Goal: Transaction & Acquisition: Purchase product/service

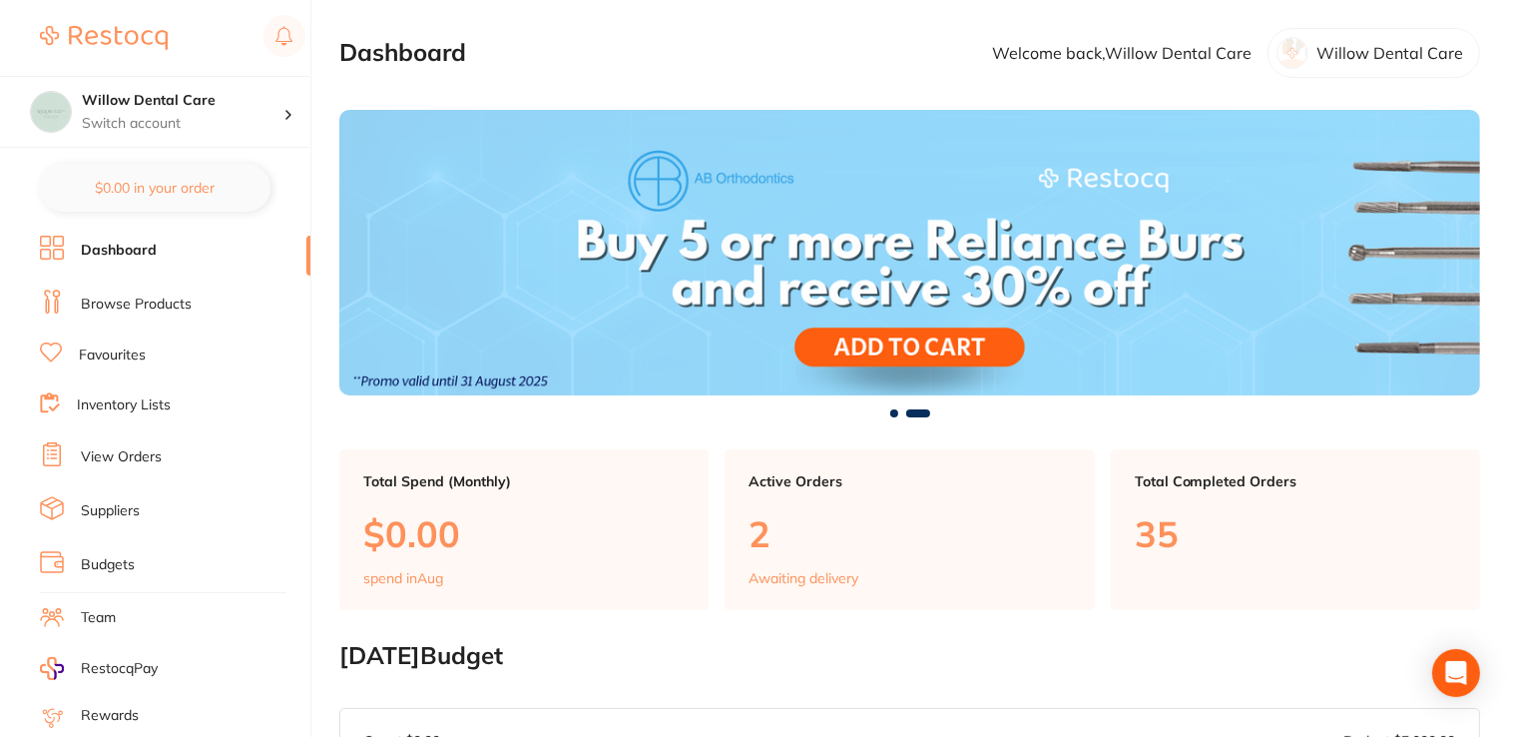
click at [123, 246] on link "Dashboard" at bounding box center [119, 251] width 76 height 20
click at [168, 297] on link "Browse Products" at bounding box center [136, 304] width 111 height 20
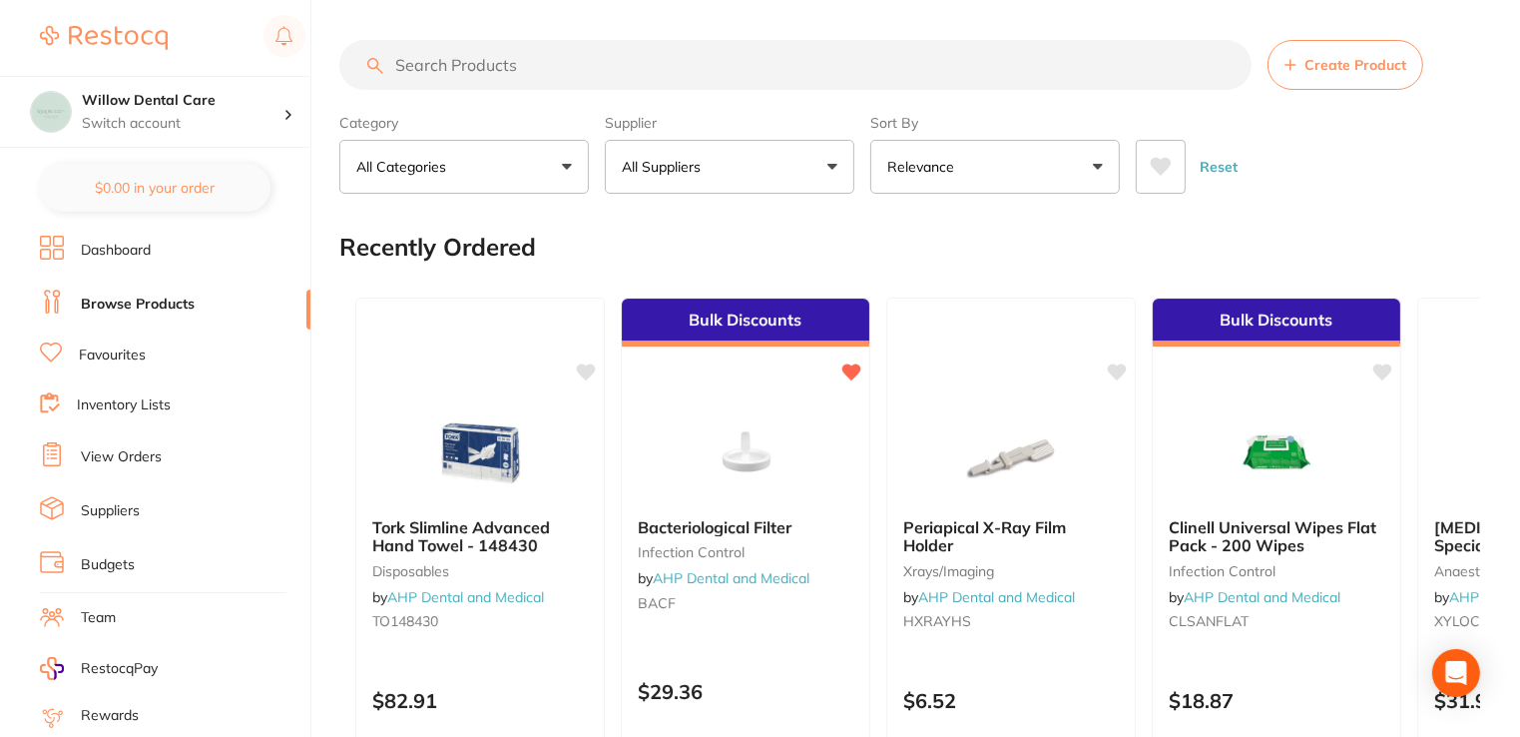
click at [779, 168] on button "All Suppliers" at bounding box center [730, 167] width 250 height 54
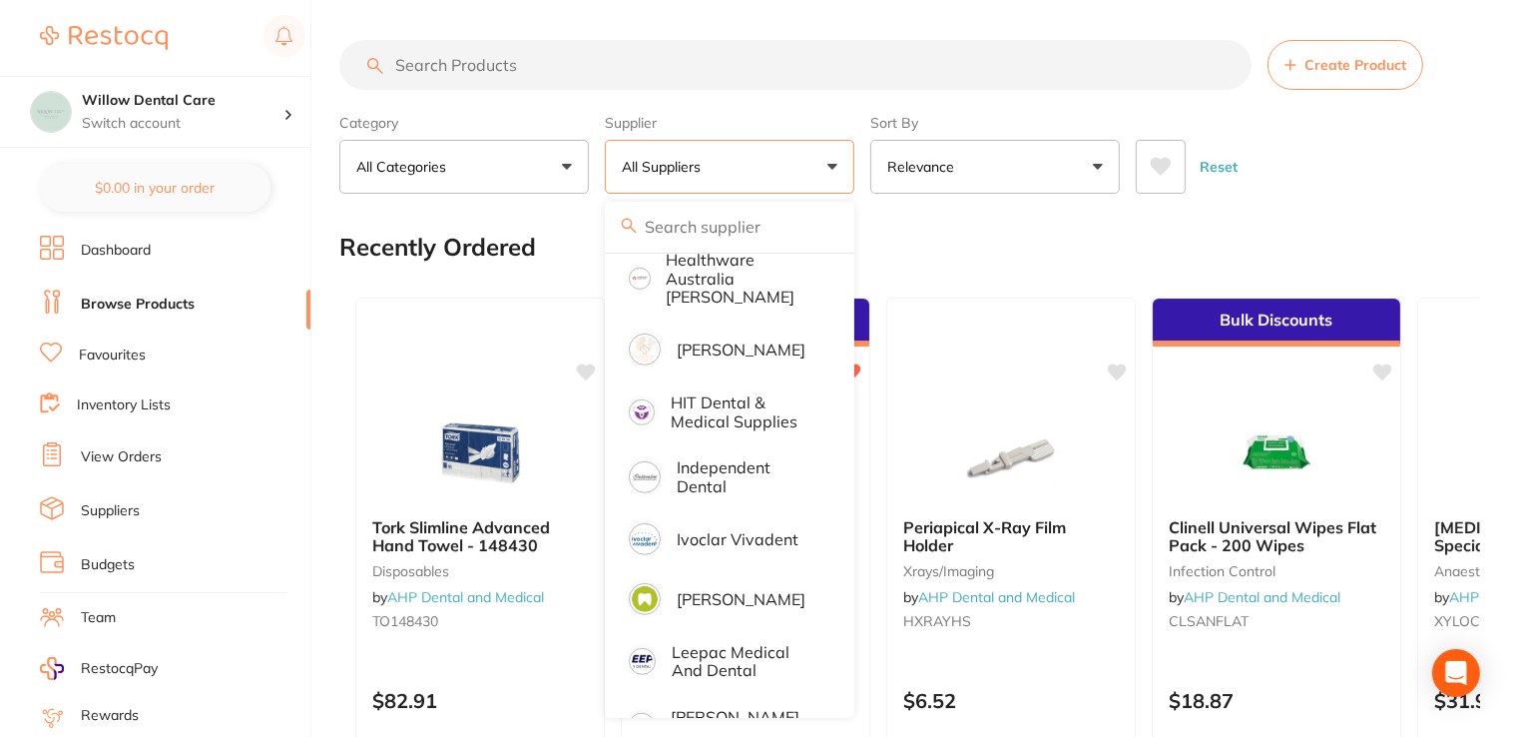
scroll to position [1098, 0]
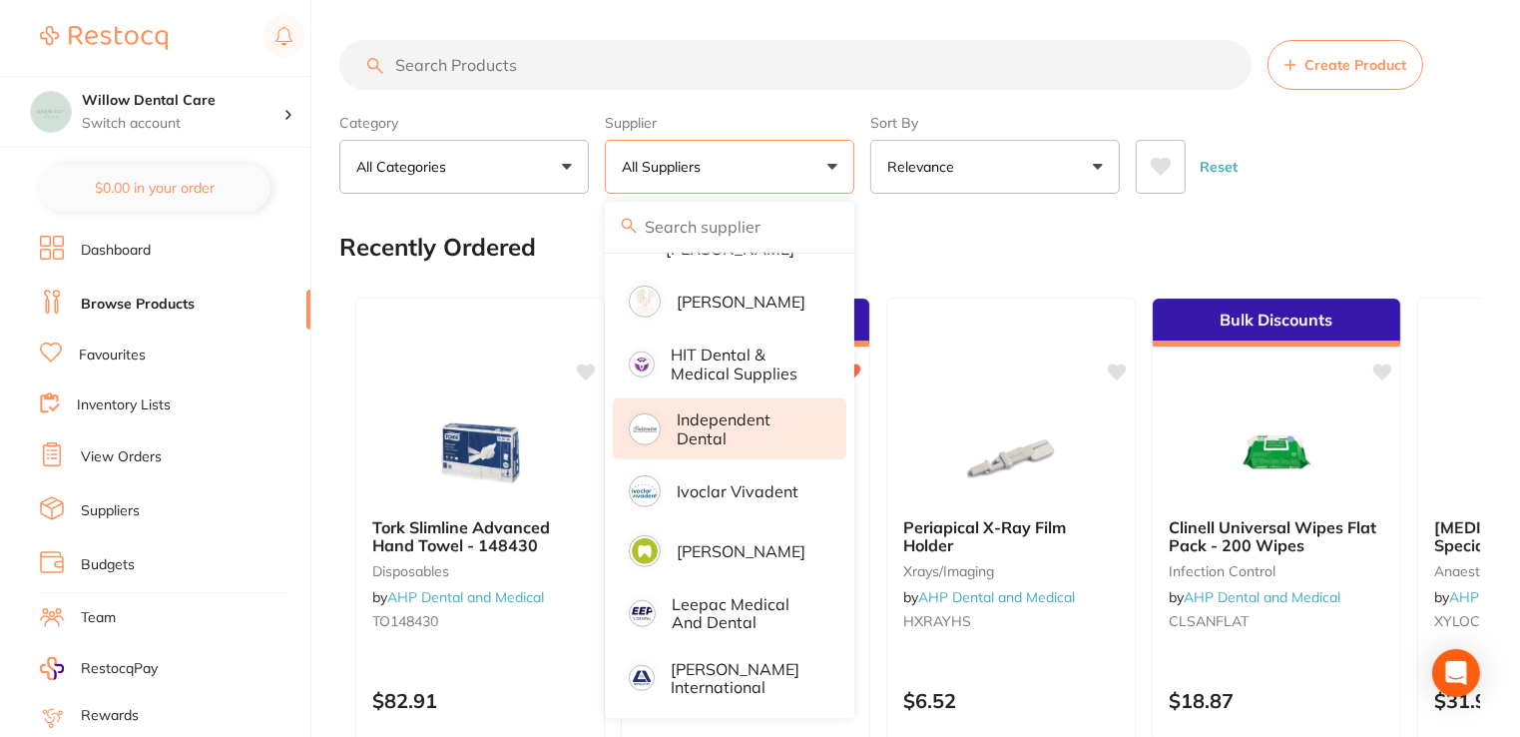
click at [702, 412] on p "Independent Dental" at bounding box center [748, 428] width 142 height 37
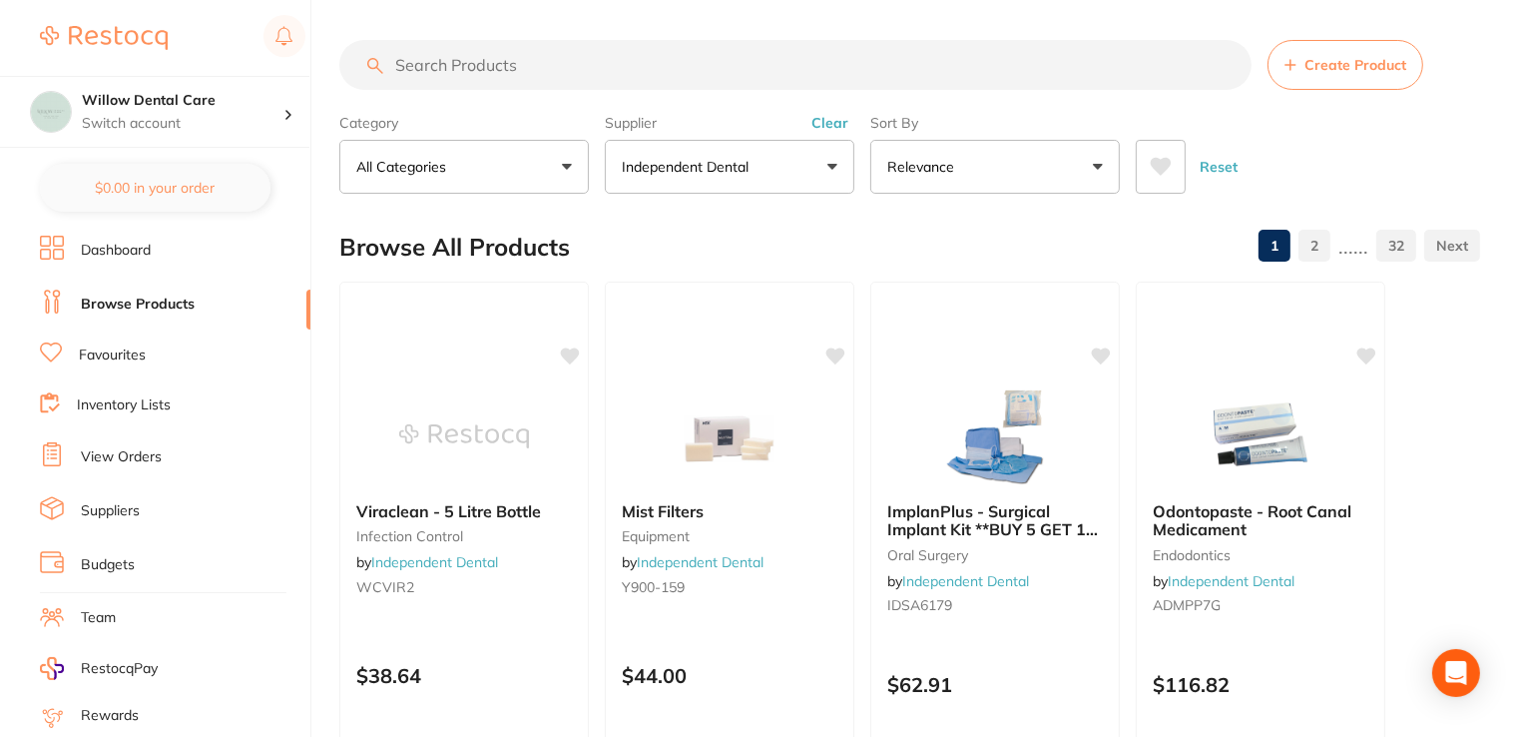
click at [619, 68] on input "search" at bounding box center [795, 65] width 912 height 50
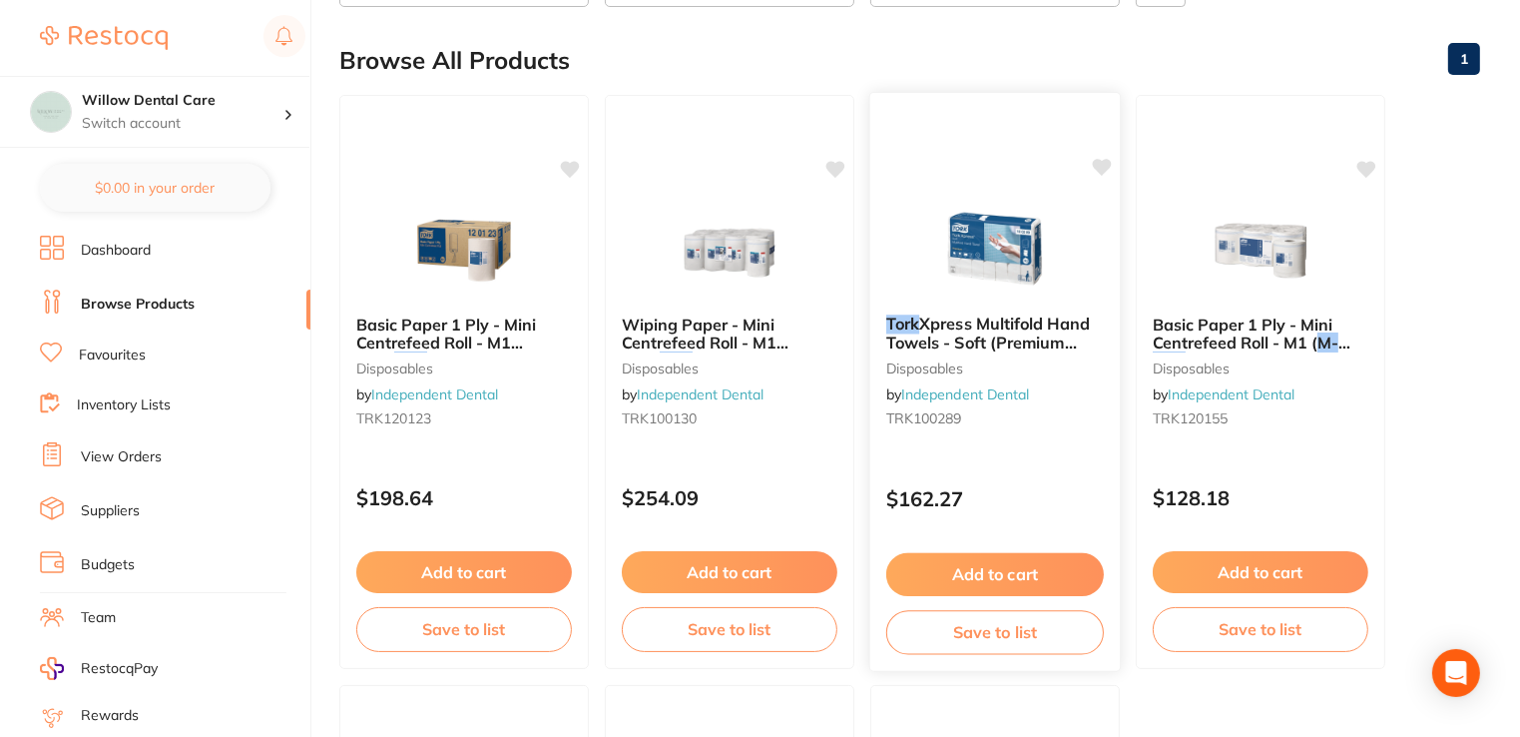
scroll to position [200, 0]
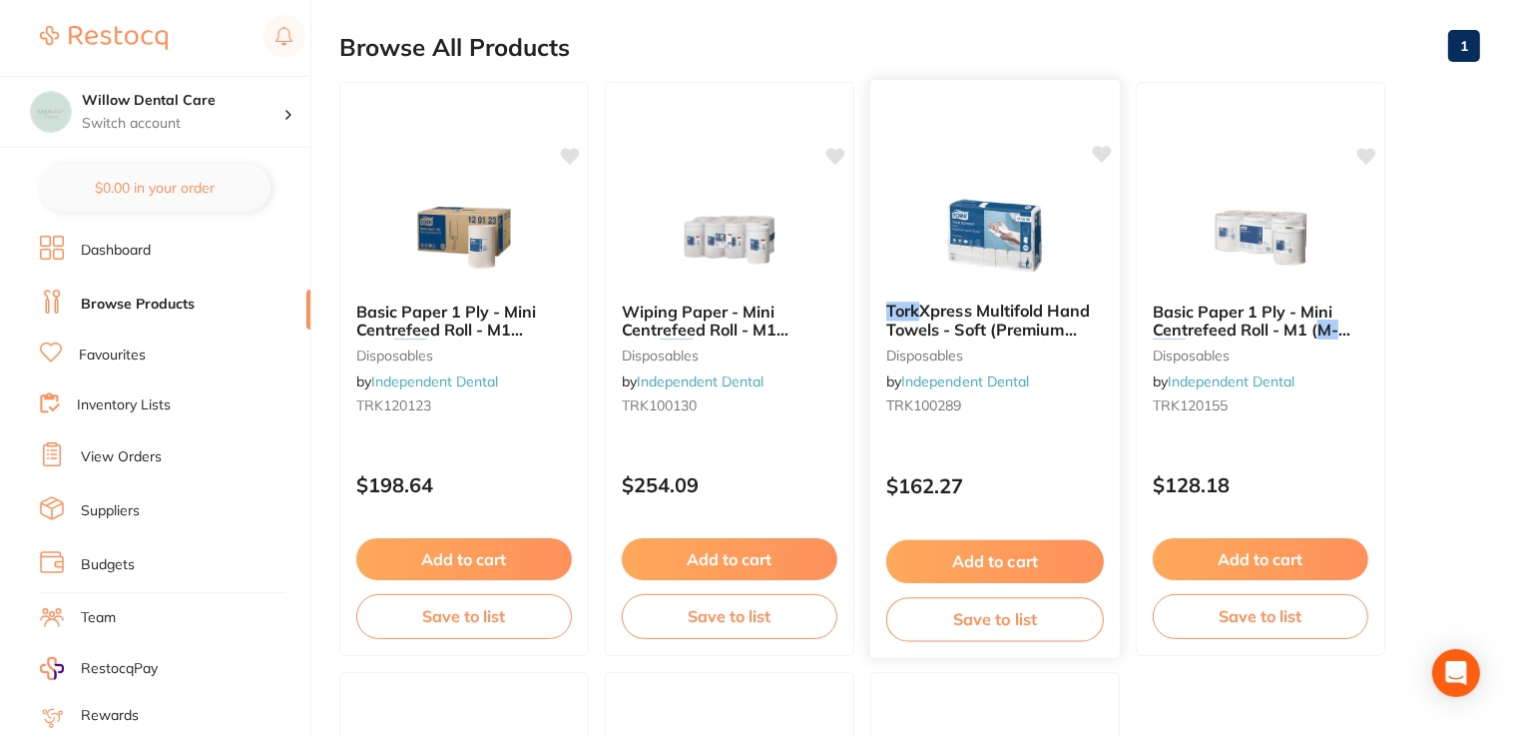
type input "Tork"
click at [1026, 560] on button "Add to cart" at bounding box center [995, 561] width 218 height 43
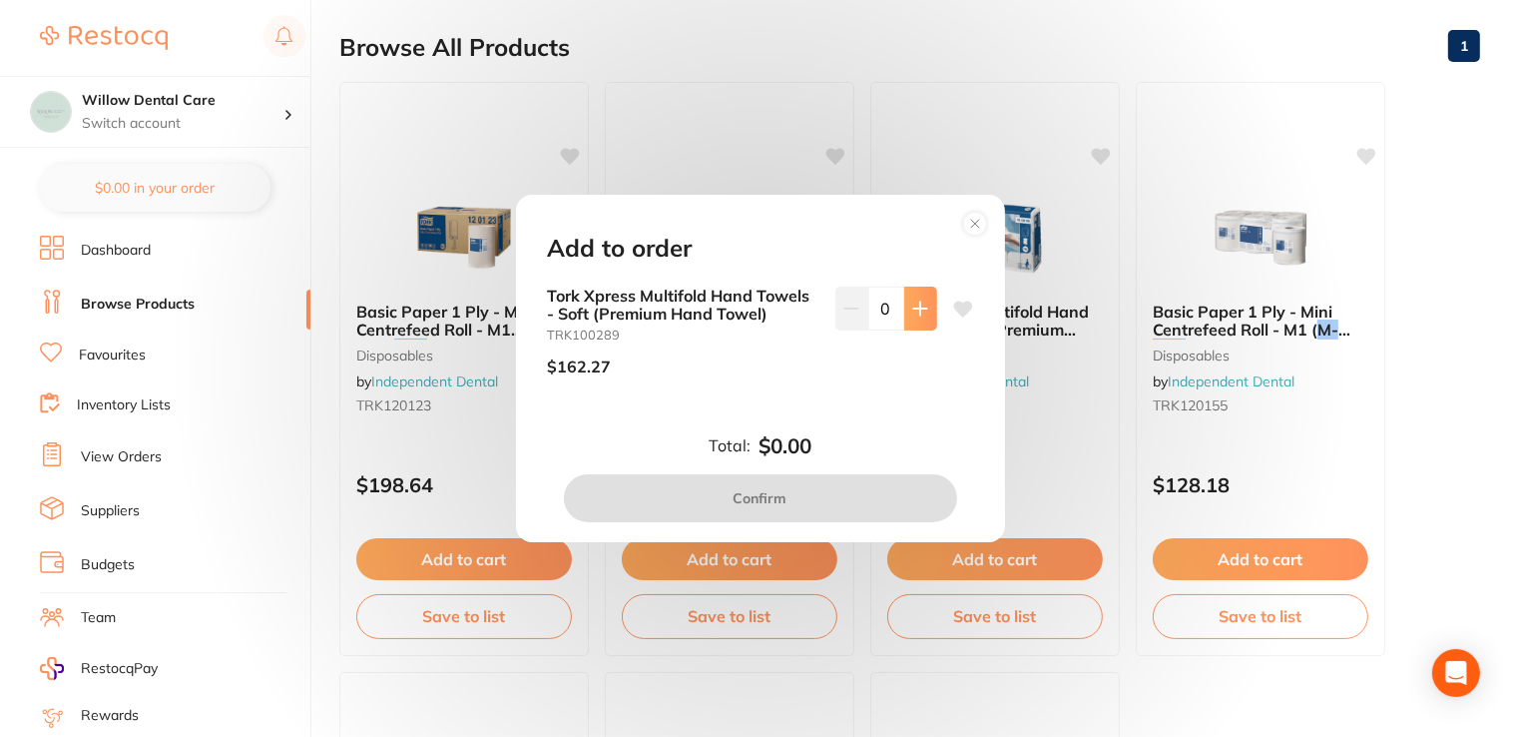
click at [918, 317] on button at bounding box center [920, 308] width 33 height 44
type input "1"
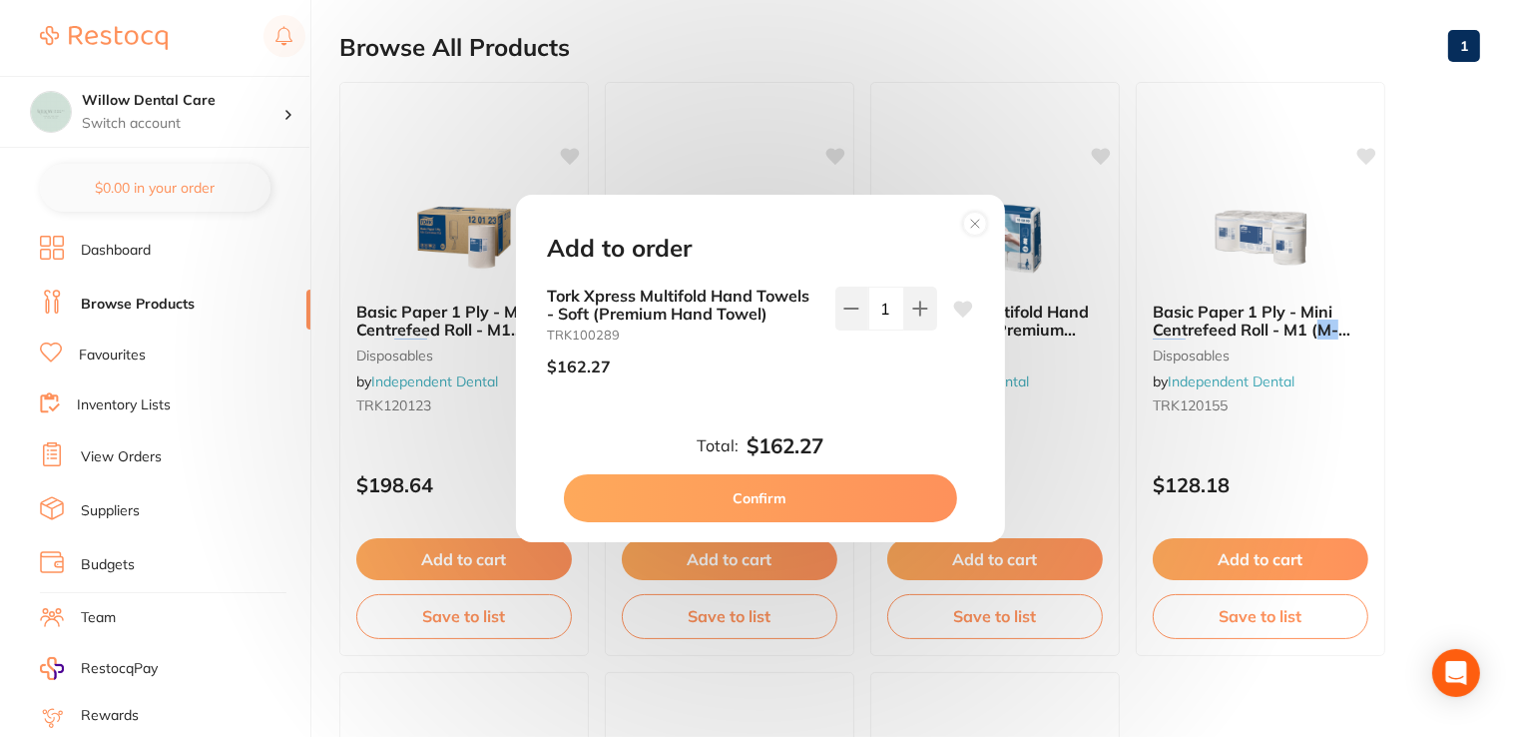
click at [826, 479] on button "Confirm" at bounding box center [760, 498] width 393 height 48
checkbox input "false"
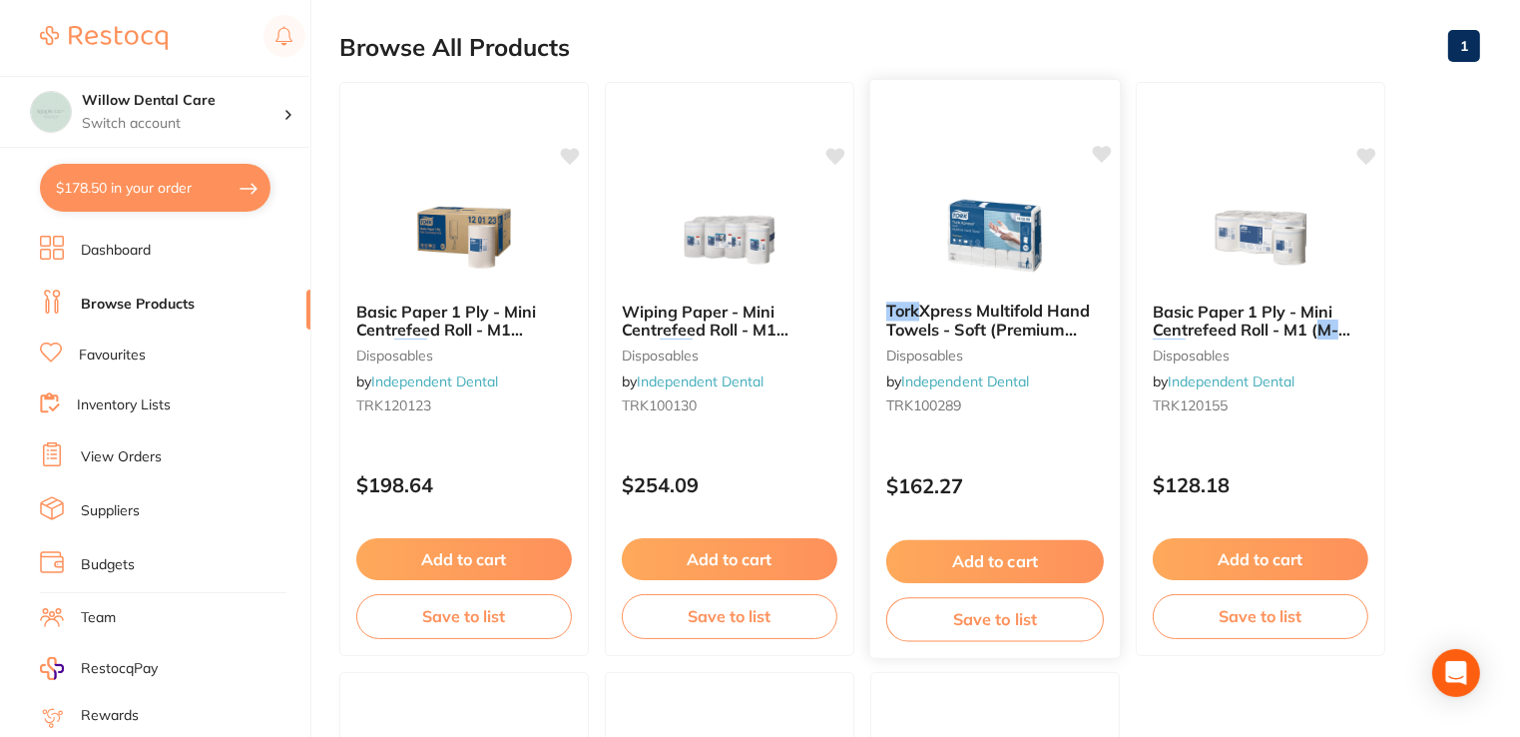
scroll to position [0, 0]
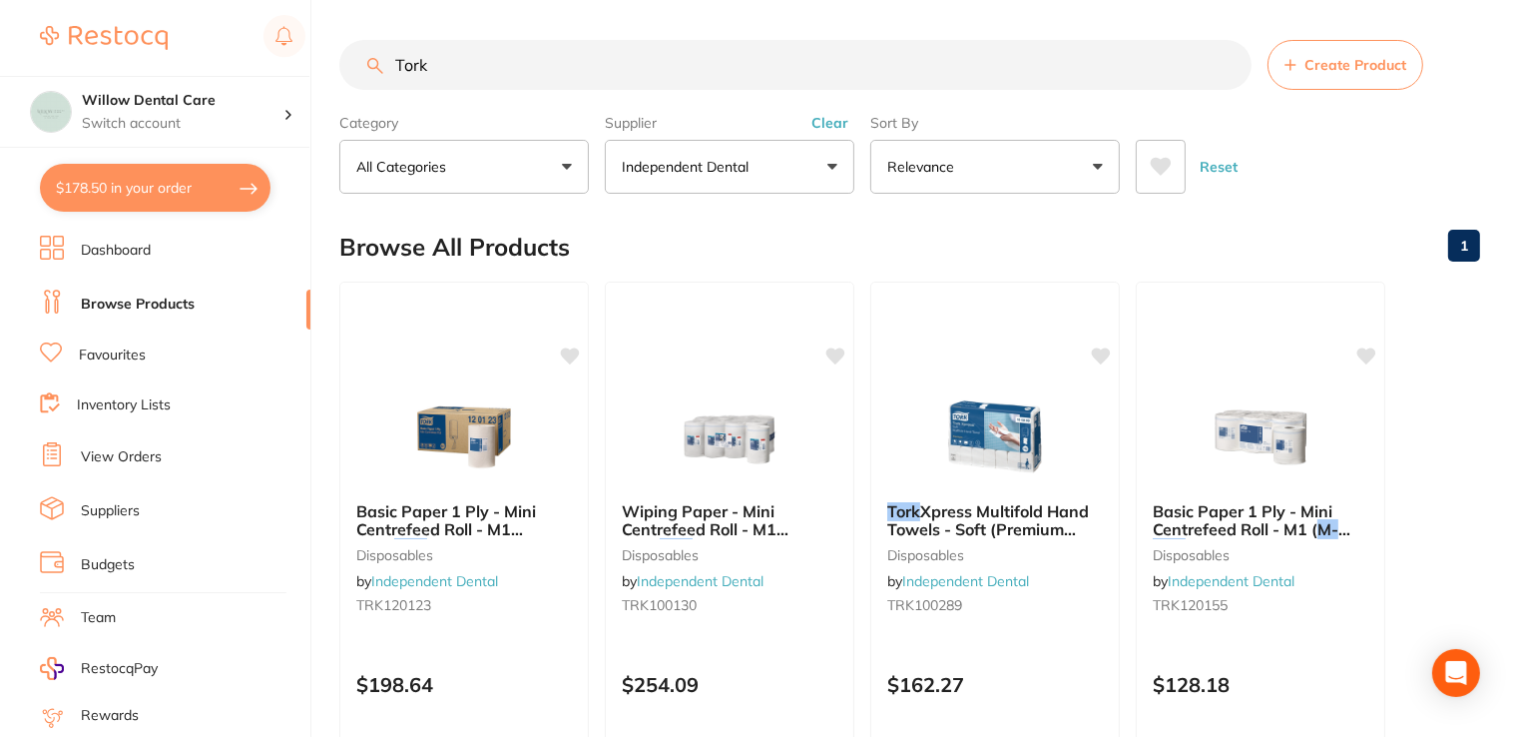
click at [575, 58] on input "Tork" at bounding box center [795, 65] width 912 height 50
type input "T"
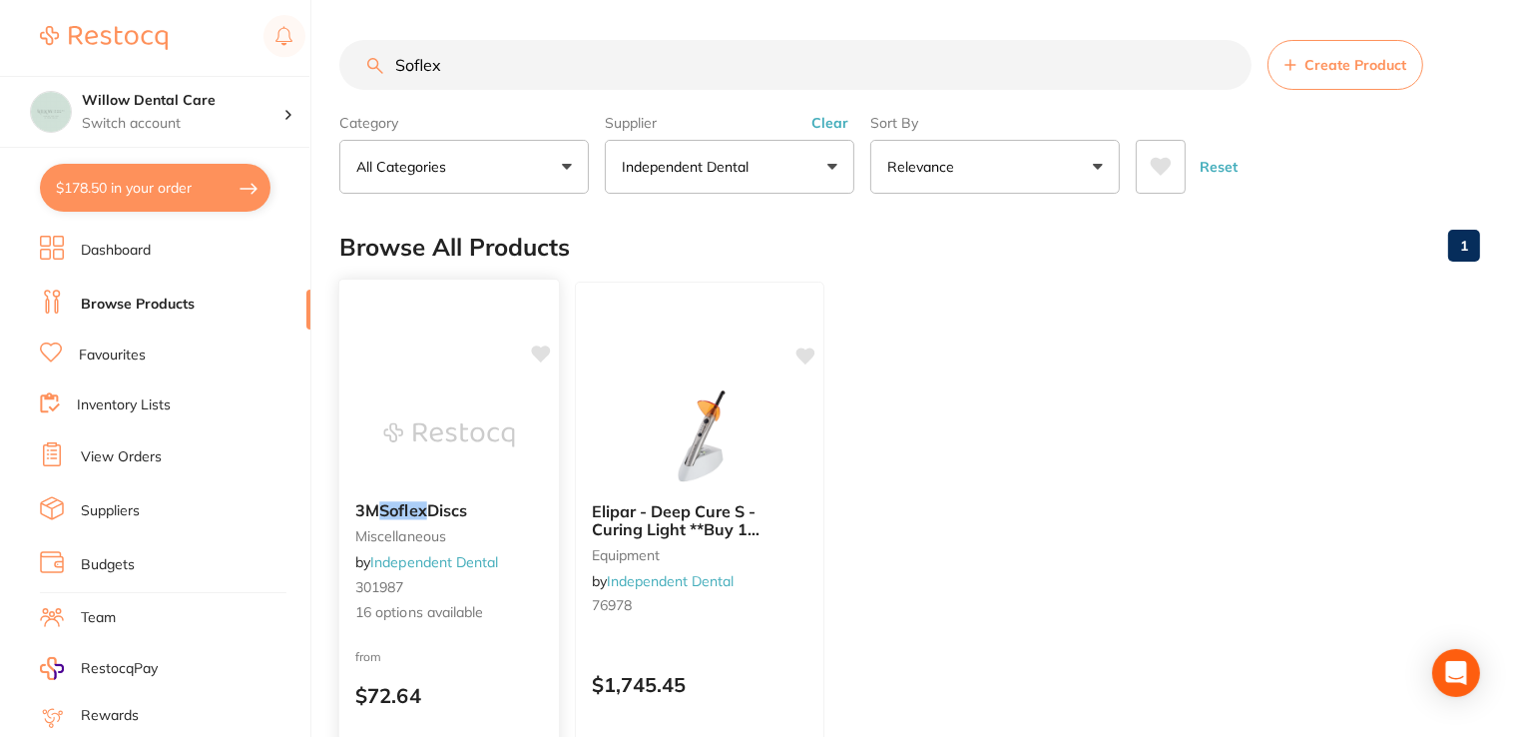
type input "Soflex"
click at [445, 513] on span "Discs" at bounding box center [447, 510] width 40 height 20
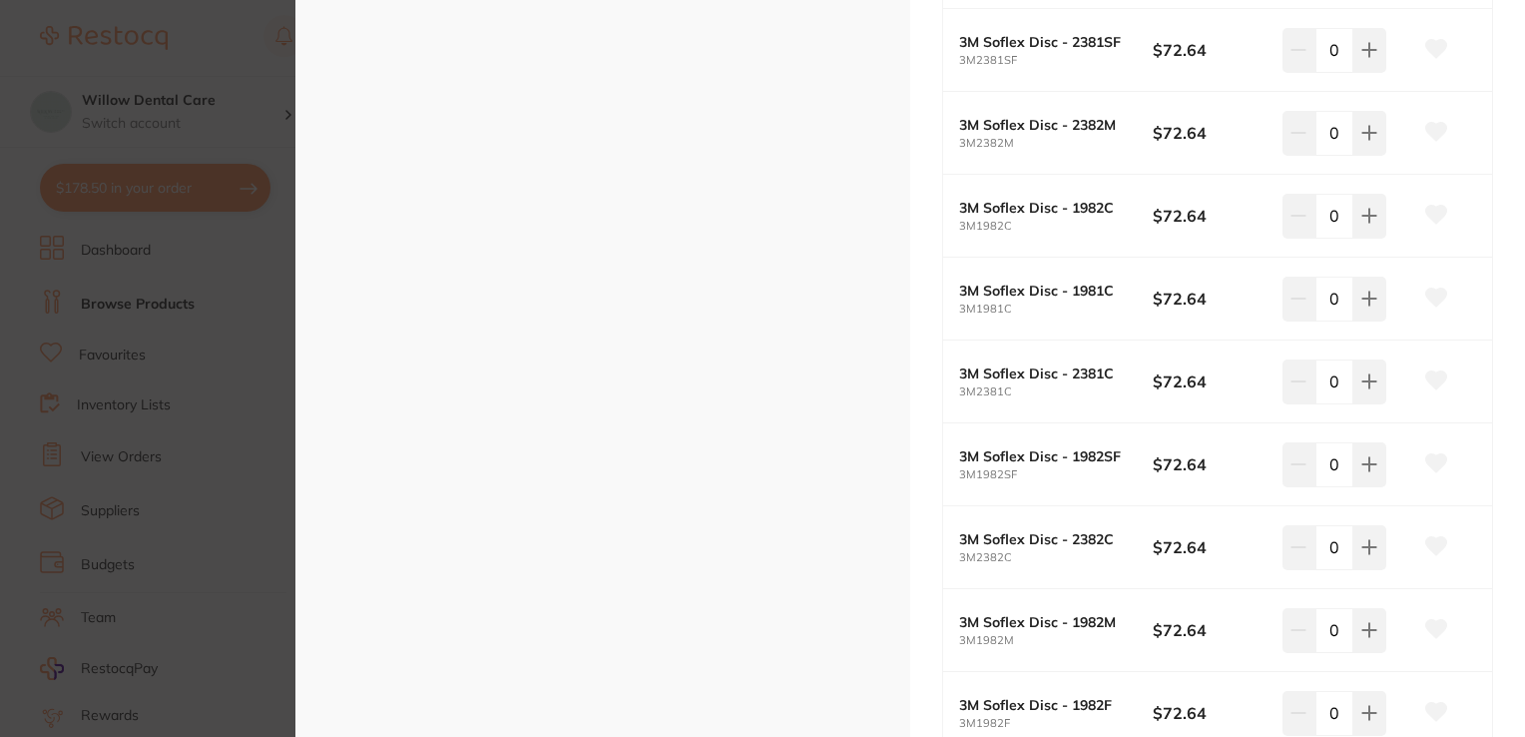
scroll to position [898, 0]
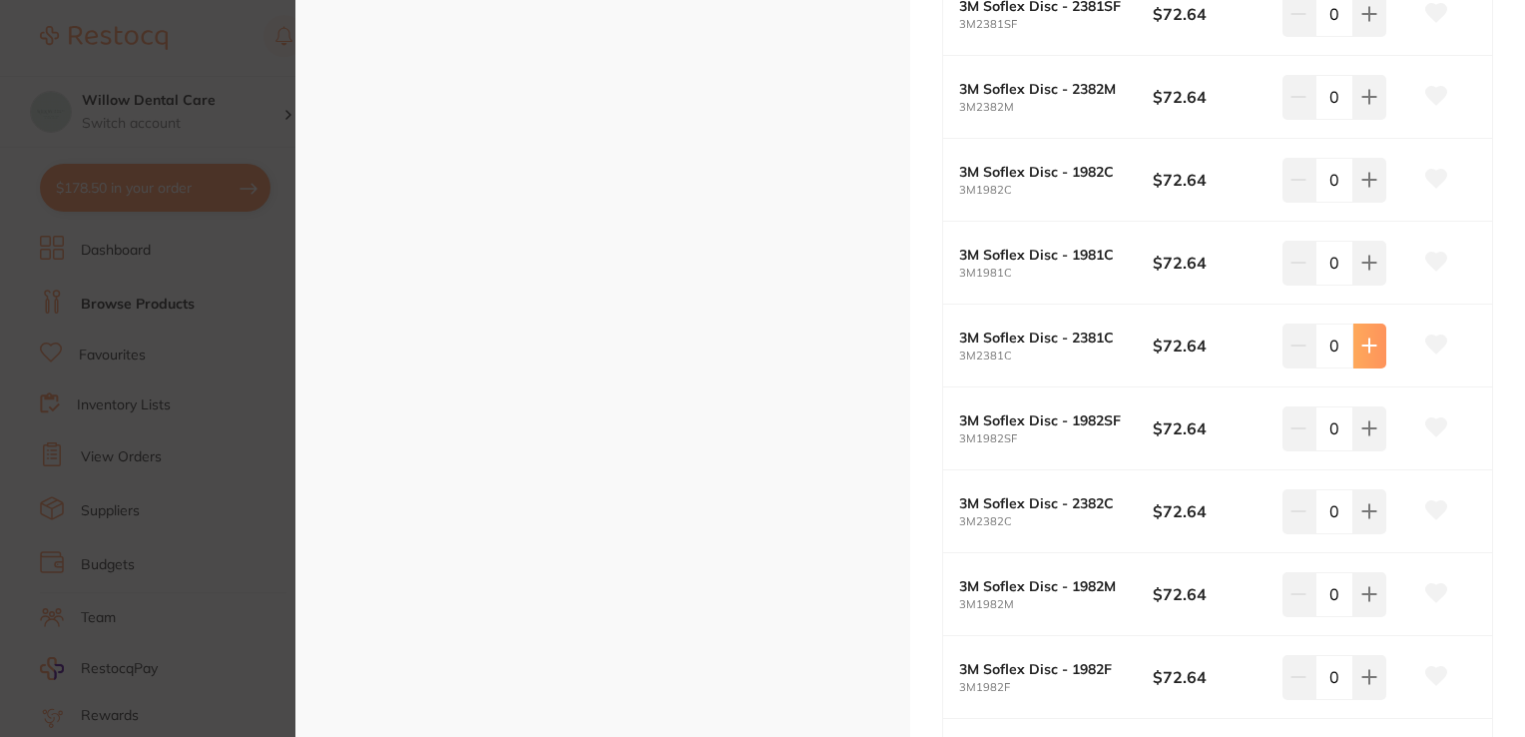
type input "3"
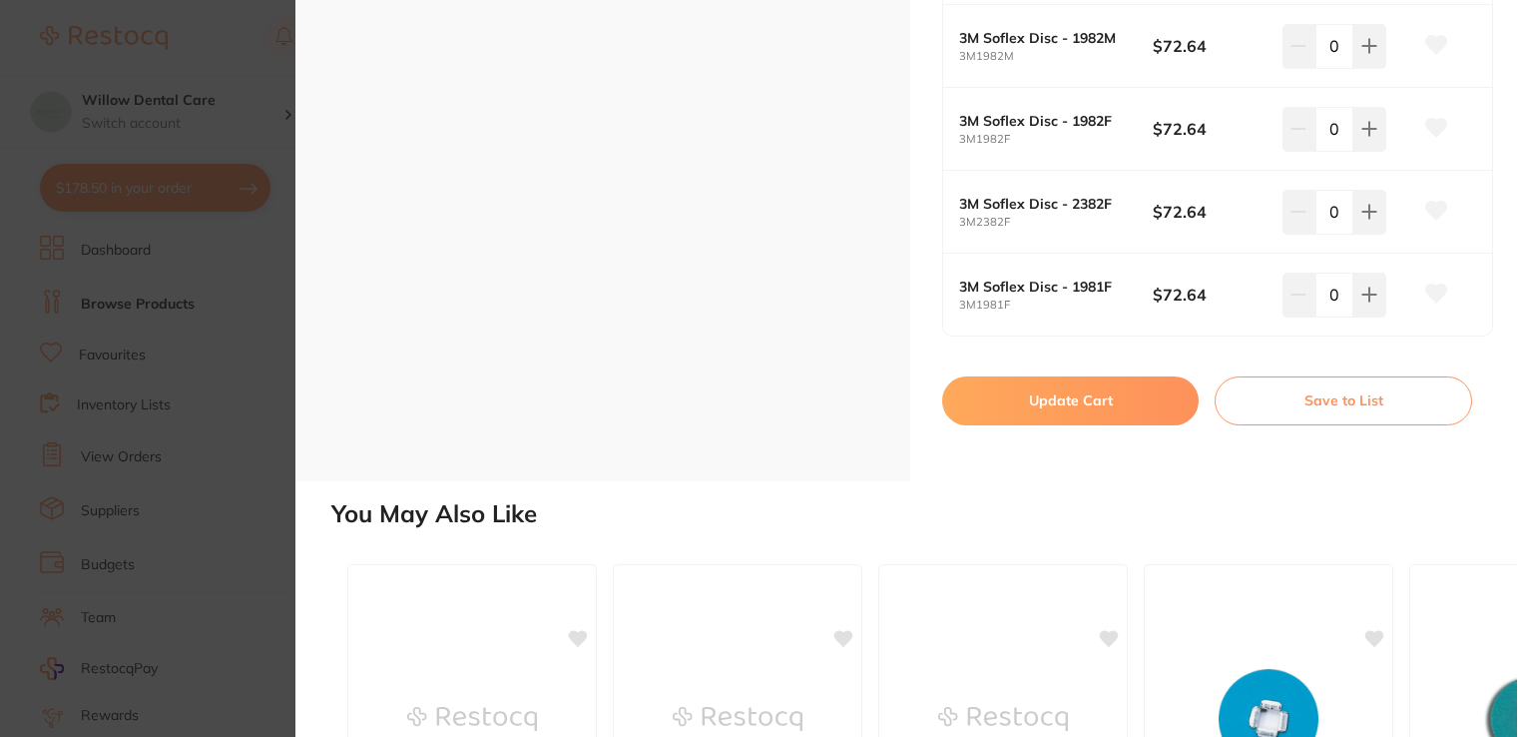
scroll to position [1497, 0]
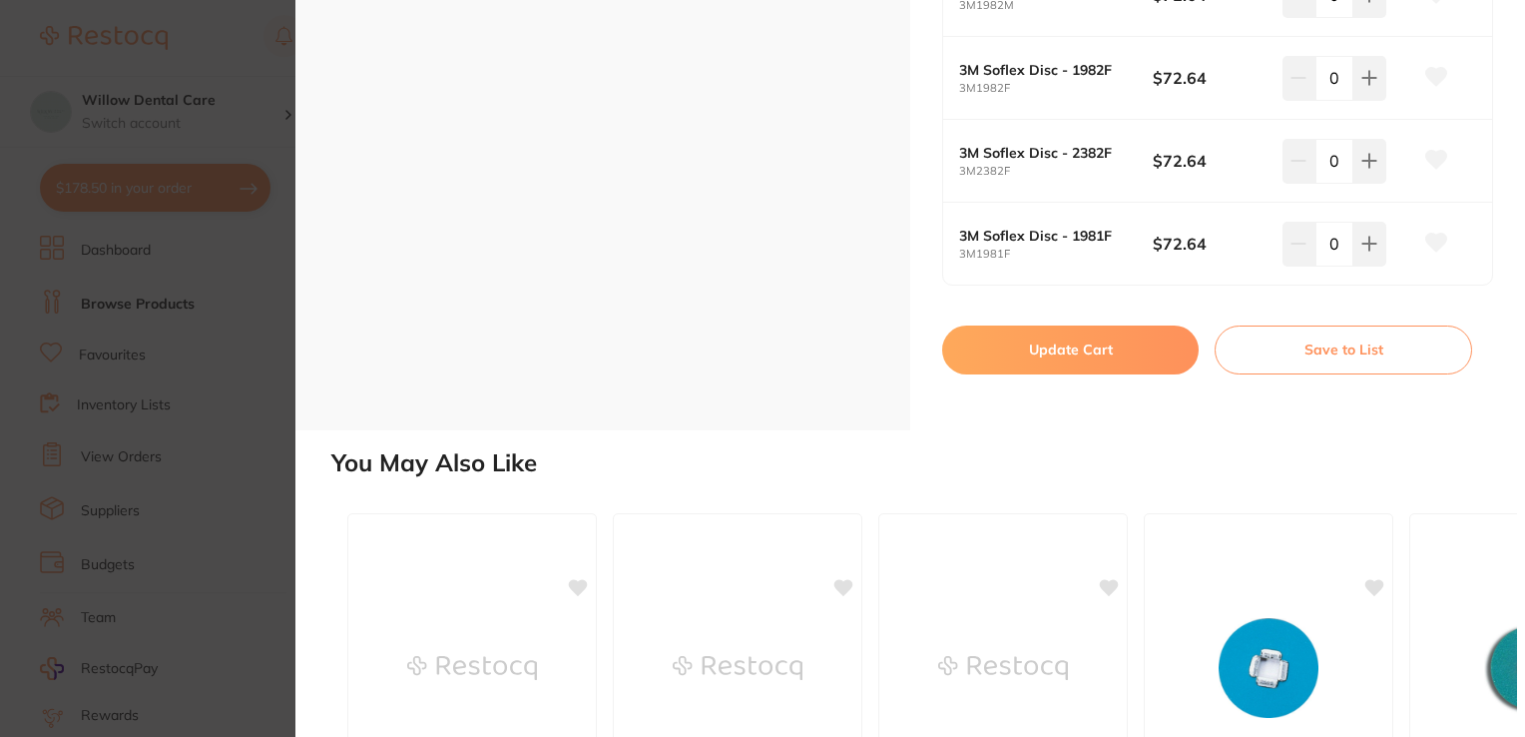
click at [1048, 359] on button "Update Cart" at bounding box center [1070, 349] width 257 height 48
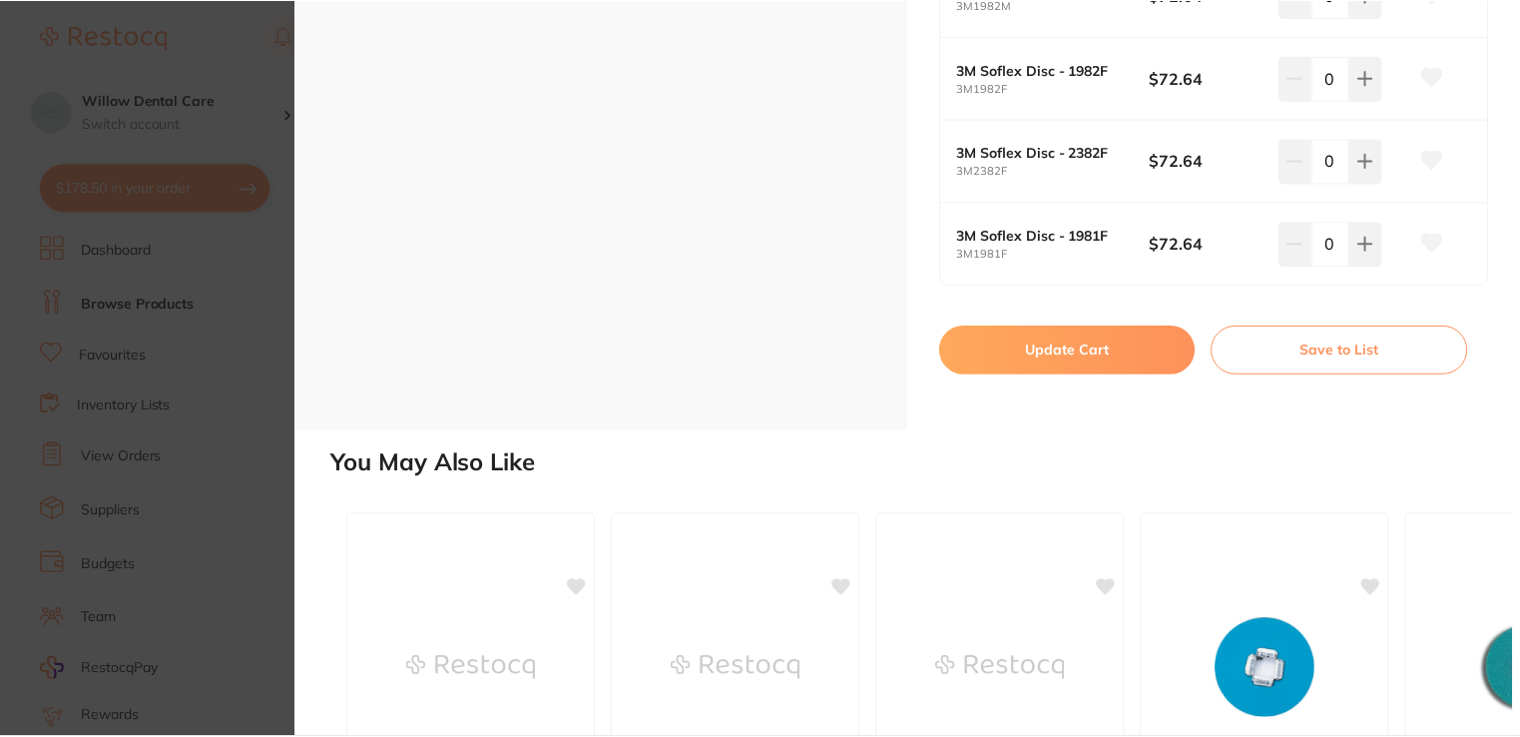
scroll to position [1, 0]
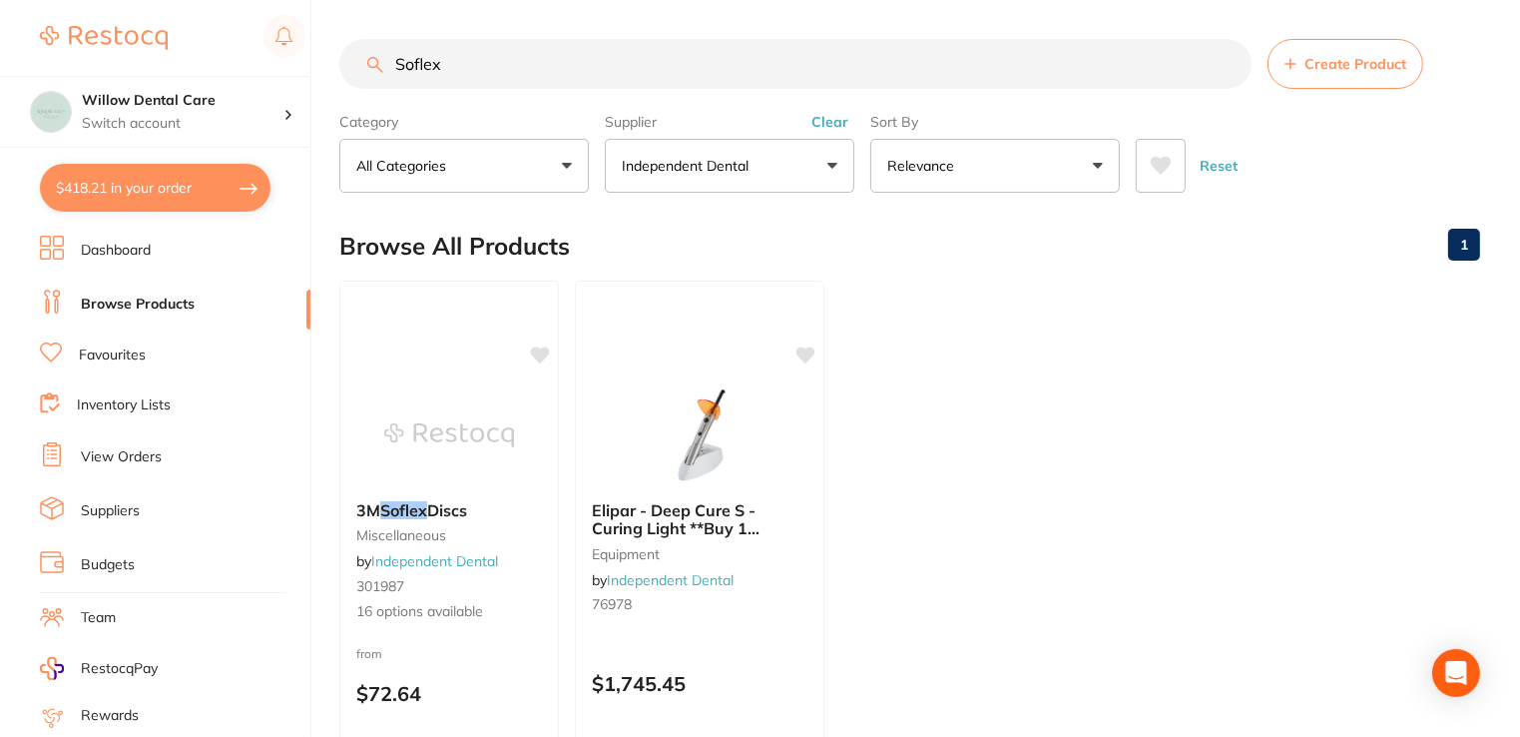
click at [559, 54] on input "Soflex" at bounding box center [795, 64] width 912 height 50
type input "S"
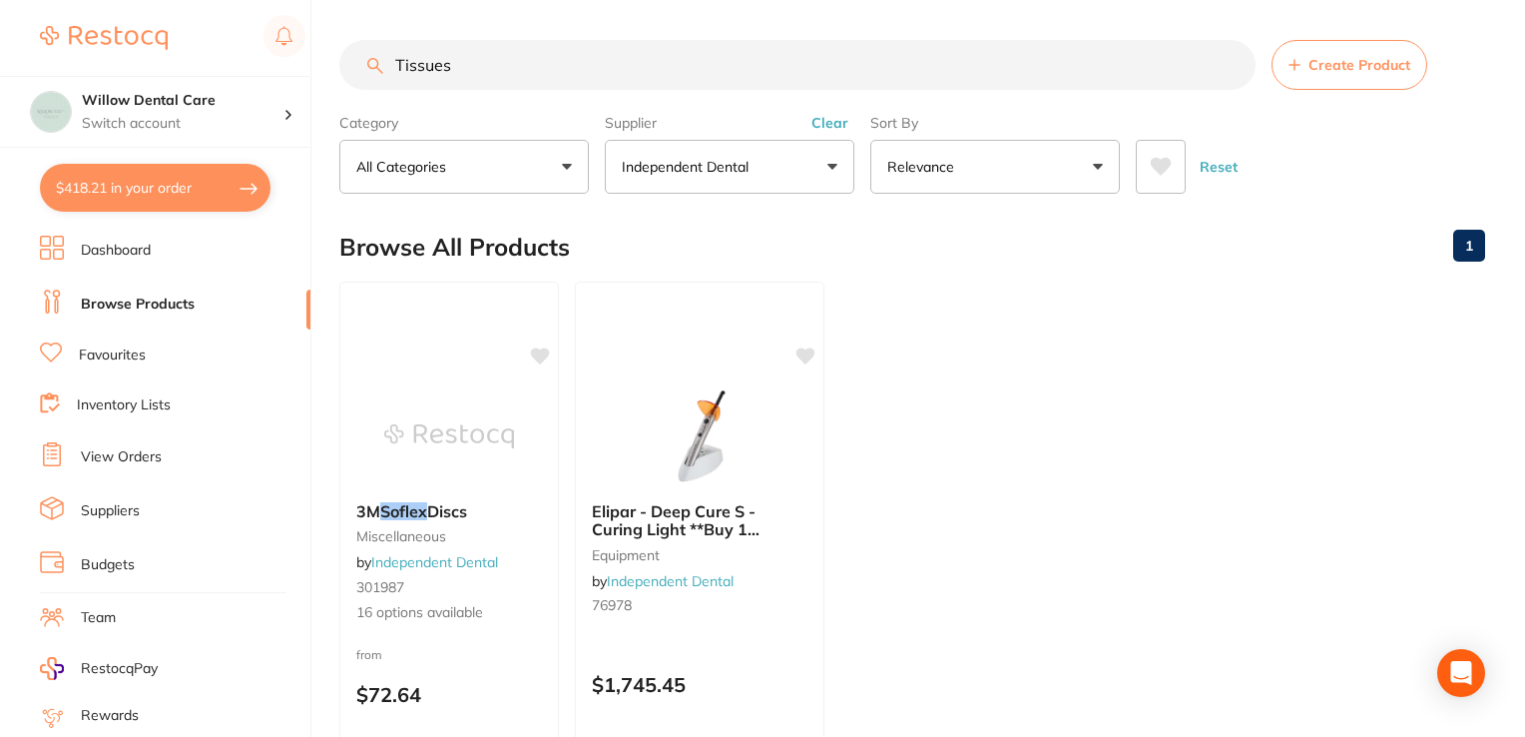
type input "Tissues"
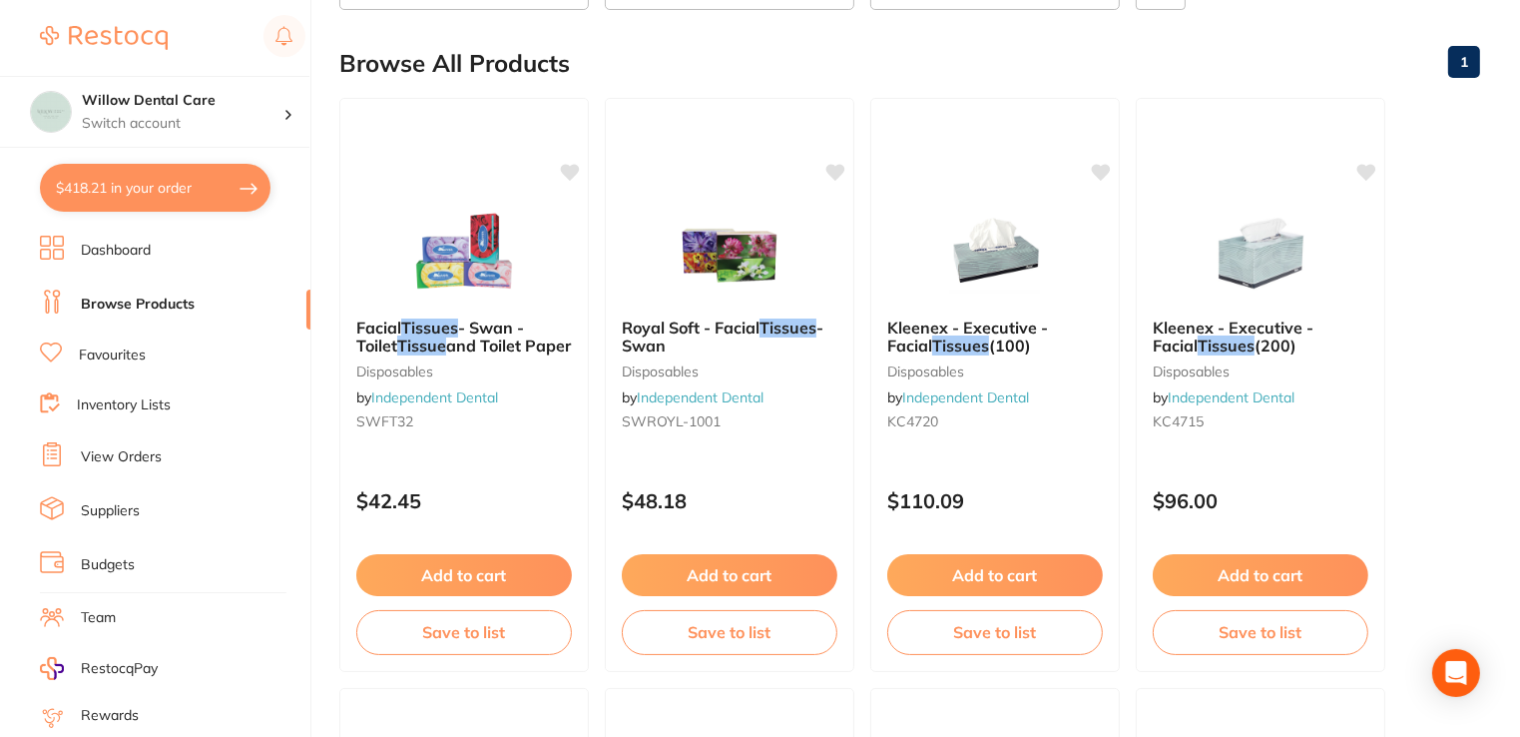
scroll to position [299, 0]
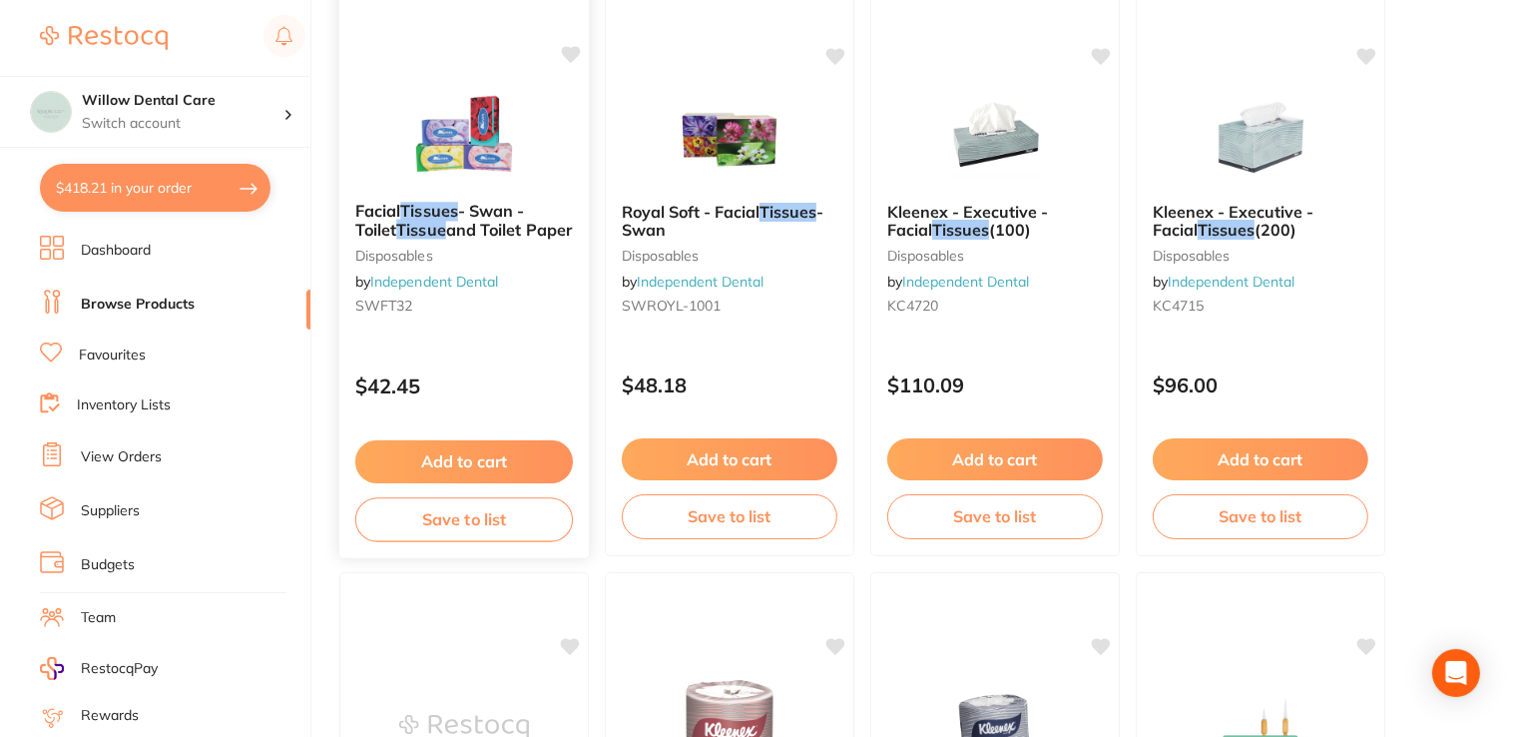
click at [495, 459] on button "Add to cart" at bounding box center [464, 461] width 218 height 43
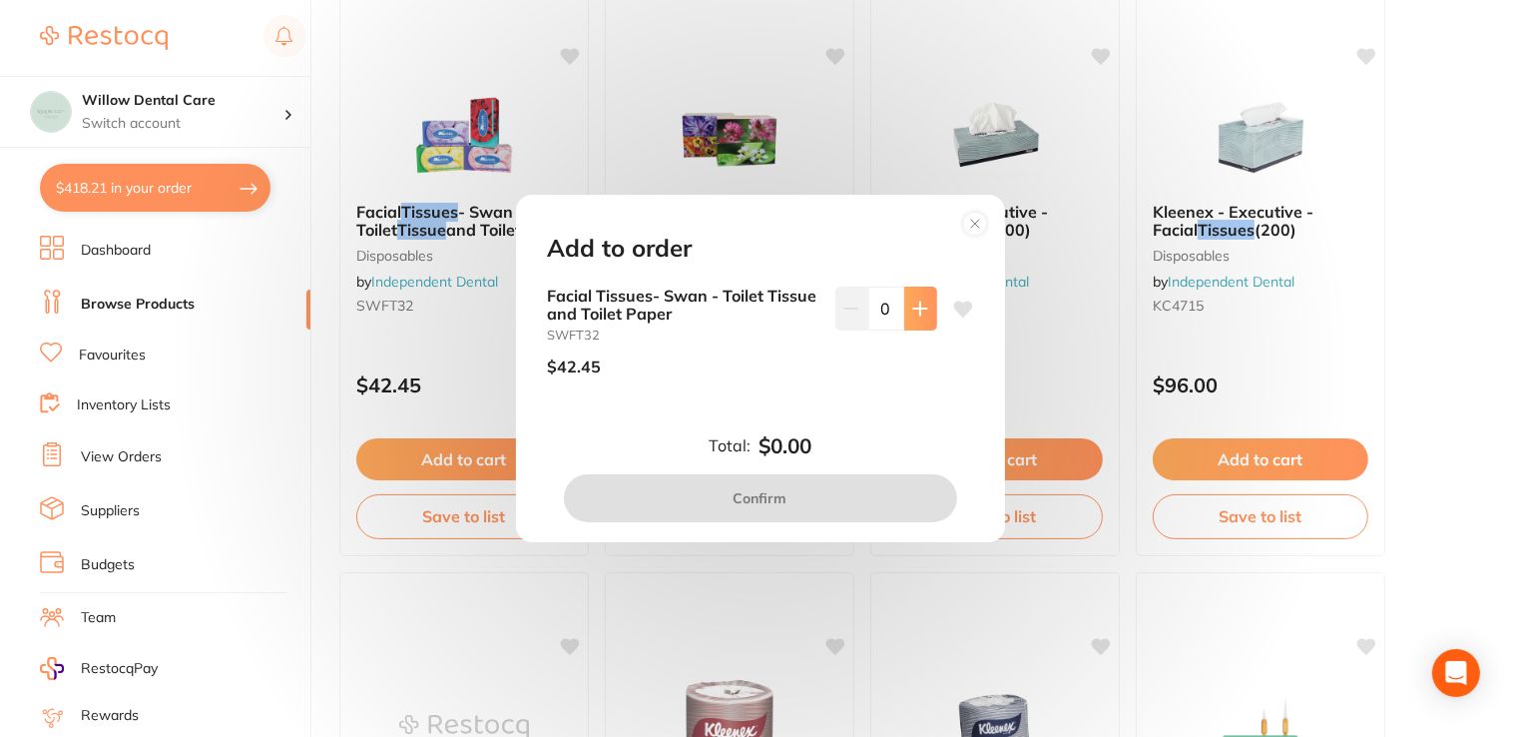
click at [921, 305] on icon at bounding box center [920, 308] width 16 height 16
type input "1"
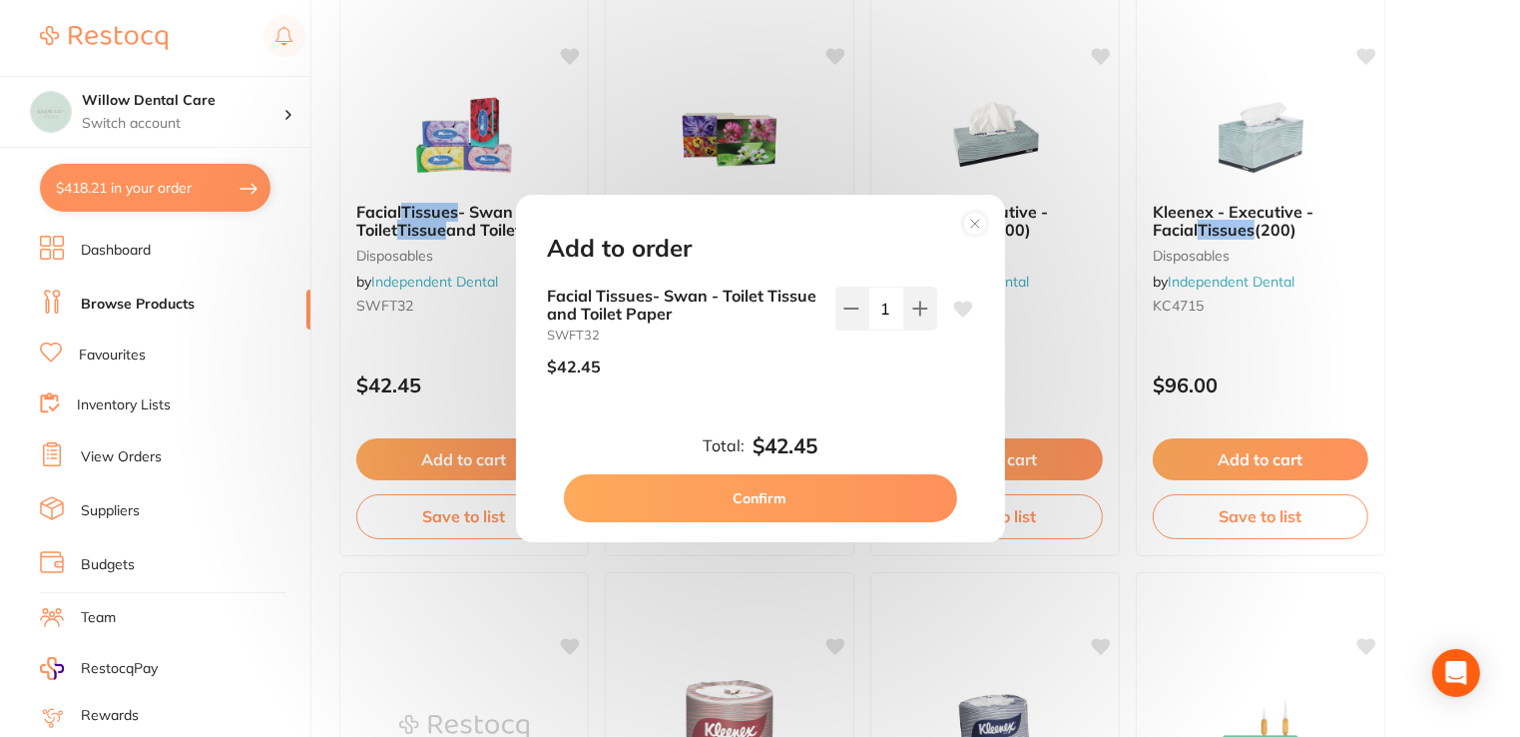
click at [818, 505] on button "Confirm" at bounding box center [760, 498] width 393 height 48
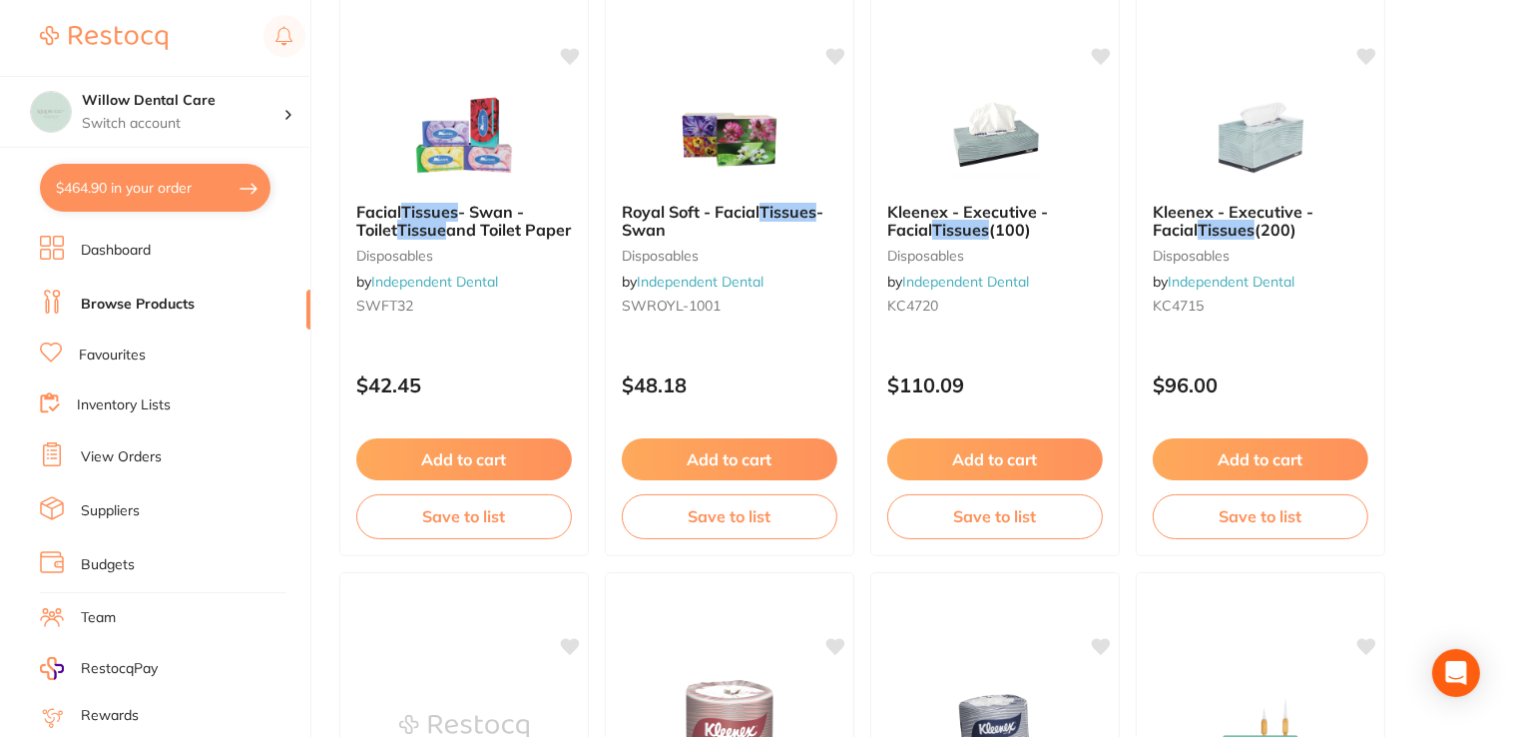
click at [152, 186] on button "$464.90 in your order" at bounding box center [155, 188] width 231 height 48
checkbox input "true"
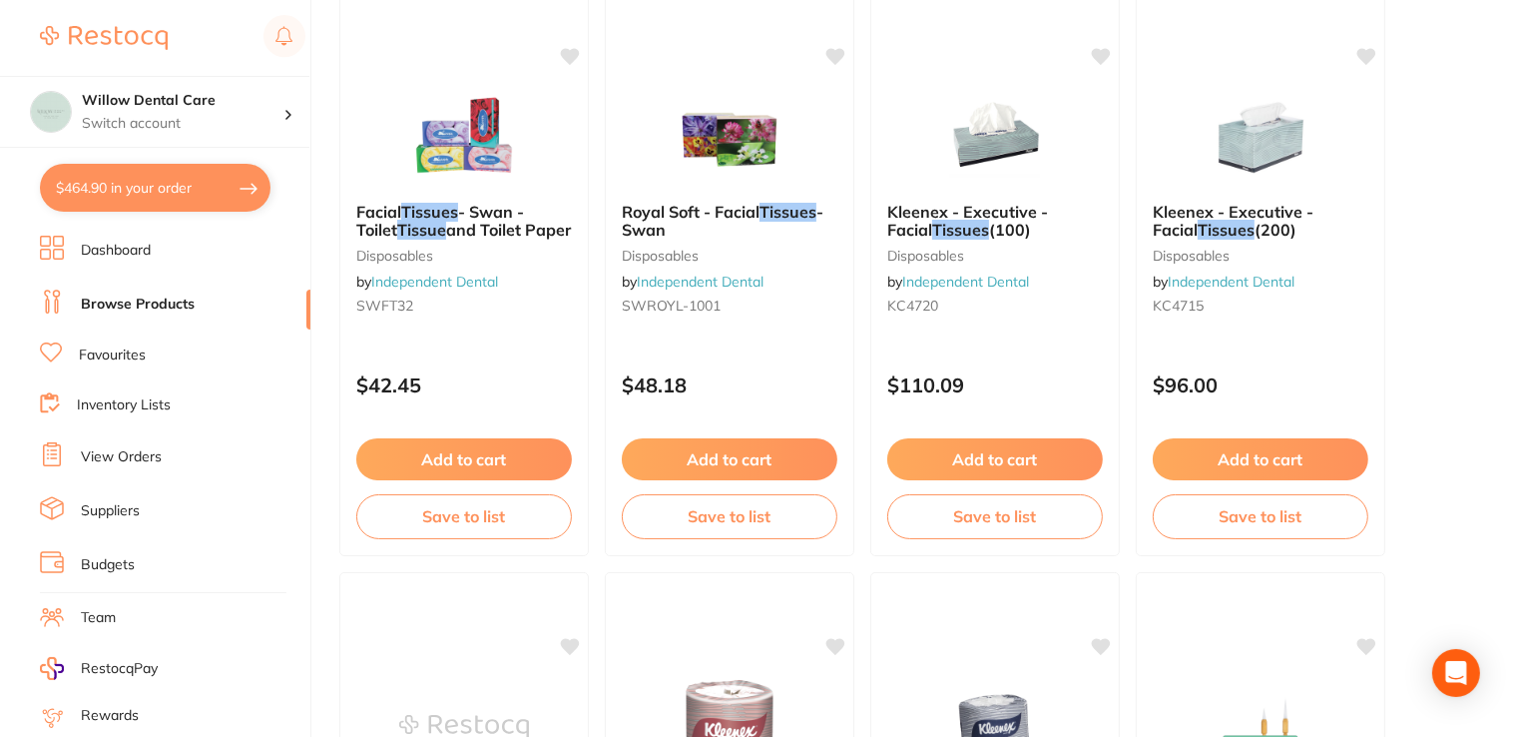
checkbox input "true"
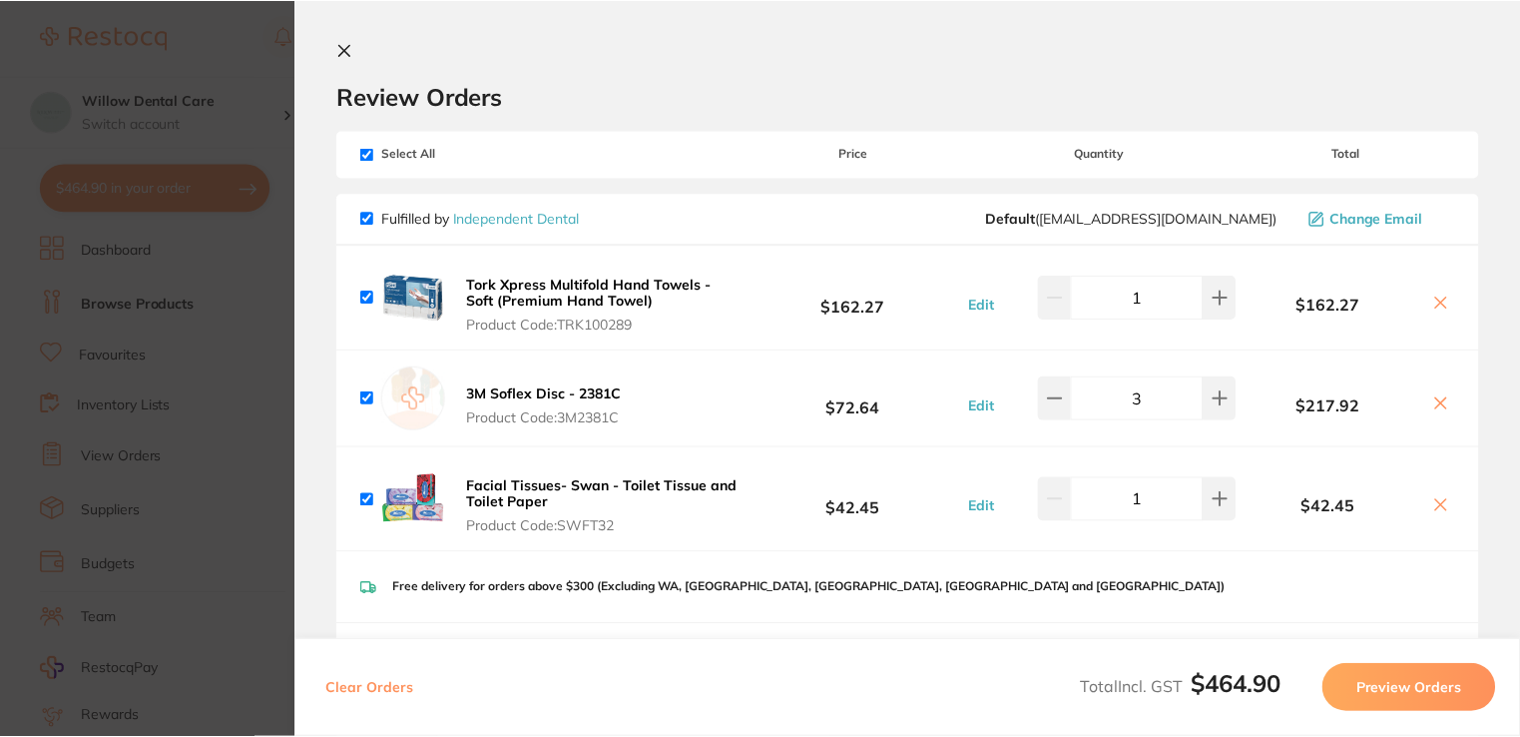
scroll to position [0, 0]
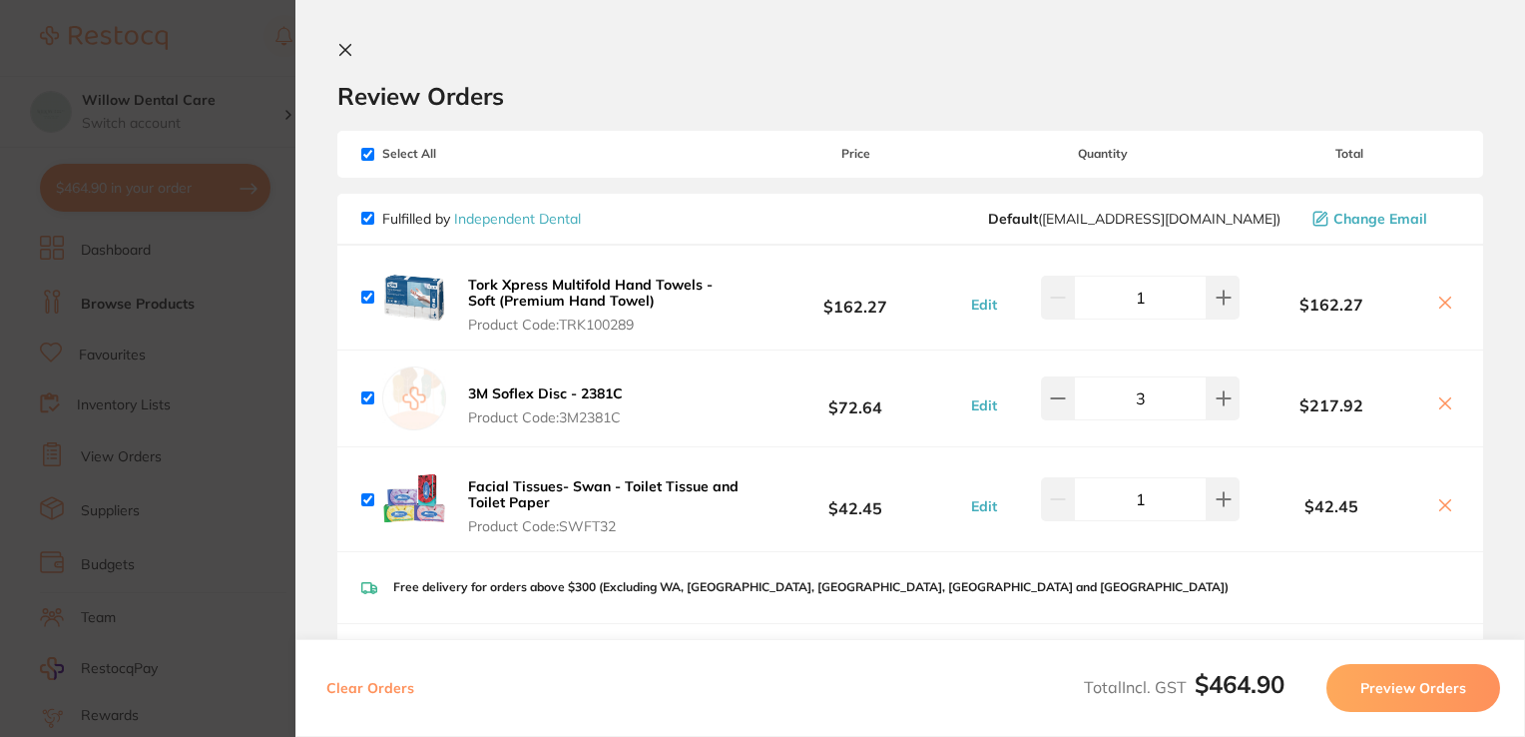
click at [1405, 697] on button "Preview Orders" at bounding box center [1414, 688] width 174 height 48
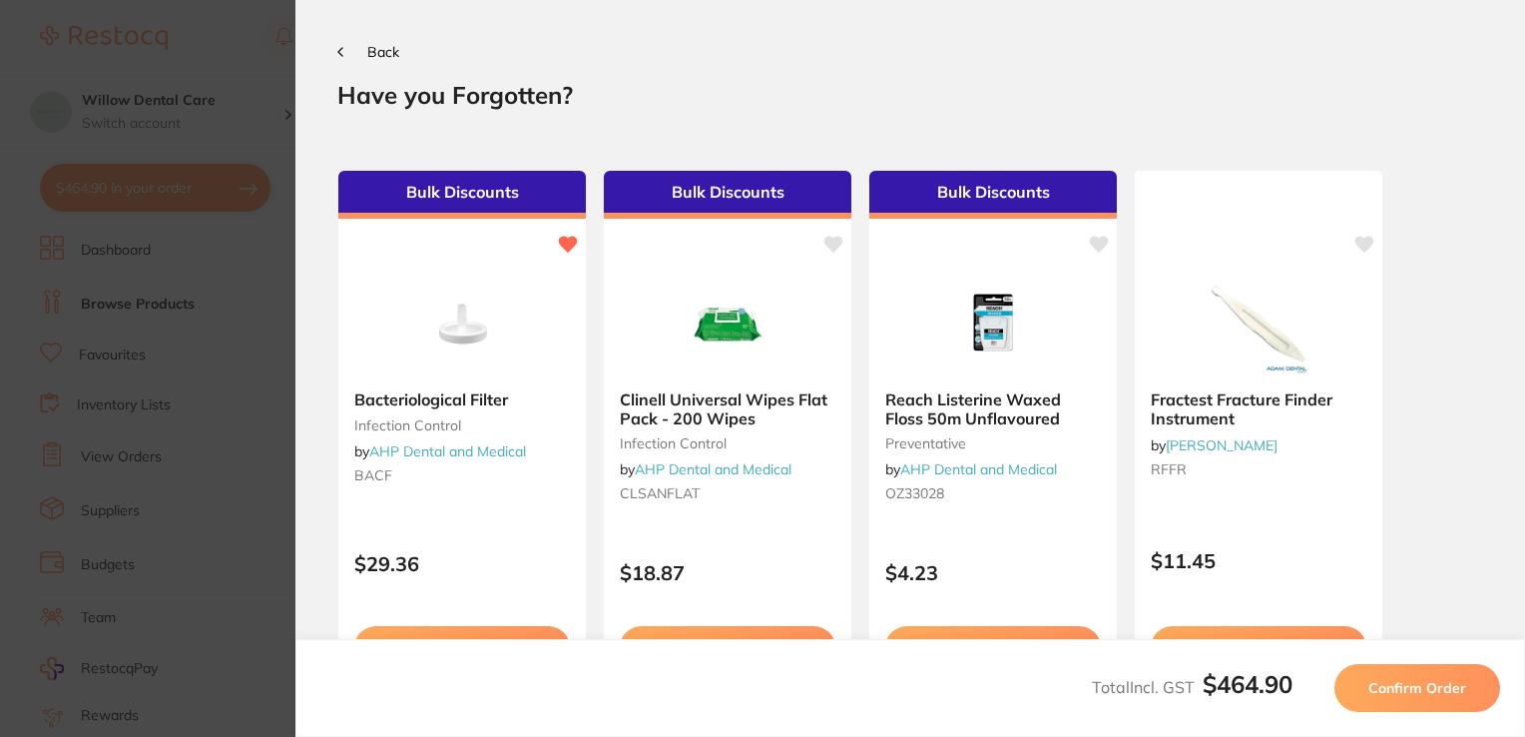
click at [1464, 697] on button "Confirm Order" at bounding box center [1418, 688] width 166 height 48
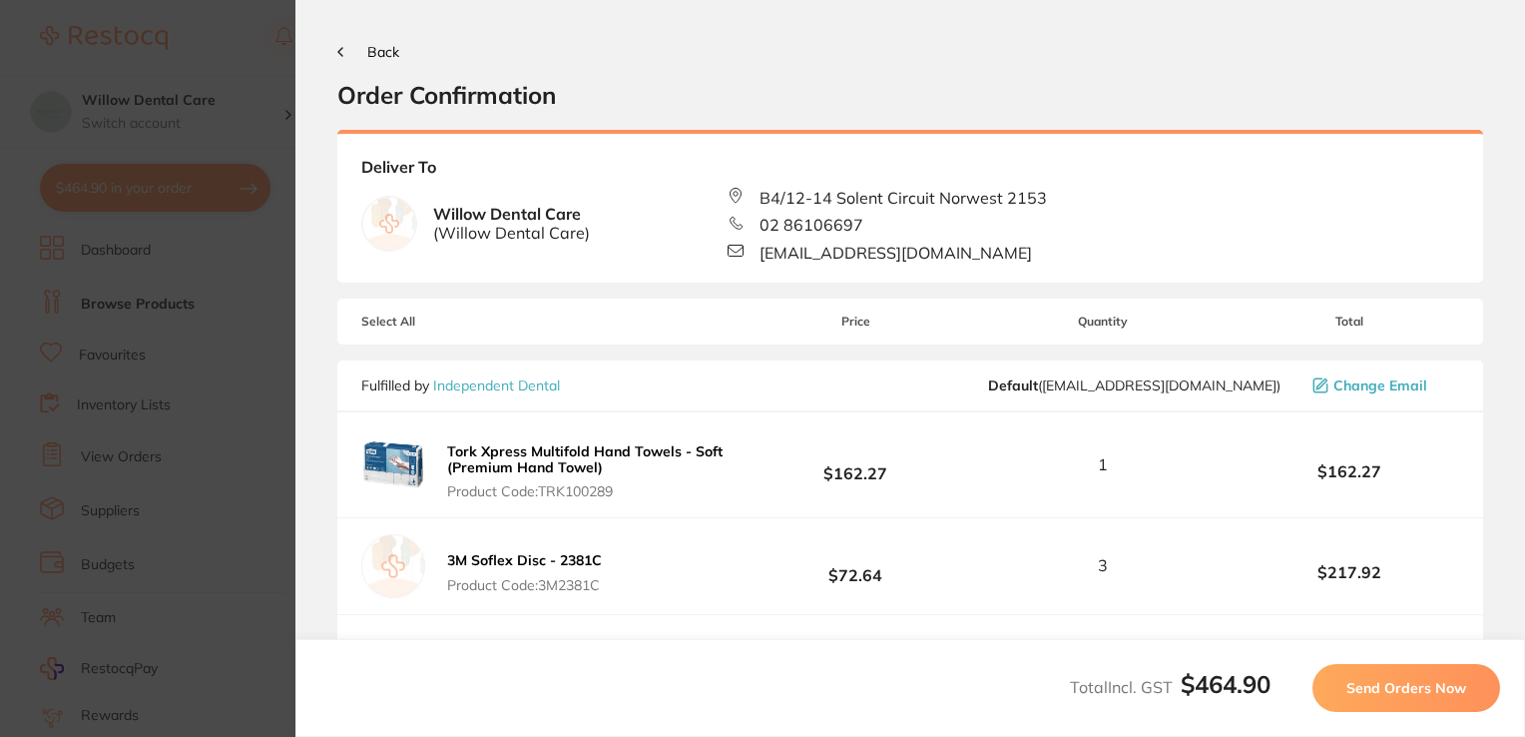
click at [1464, 697] on button "Send Orders Now" at bounding box center [1407, 688] width 188 height 48
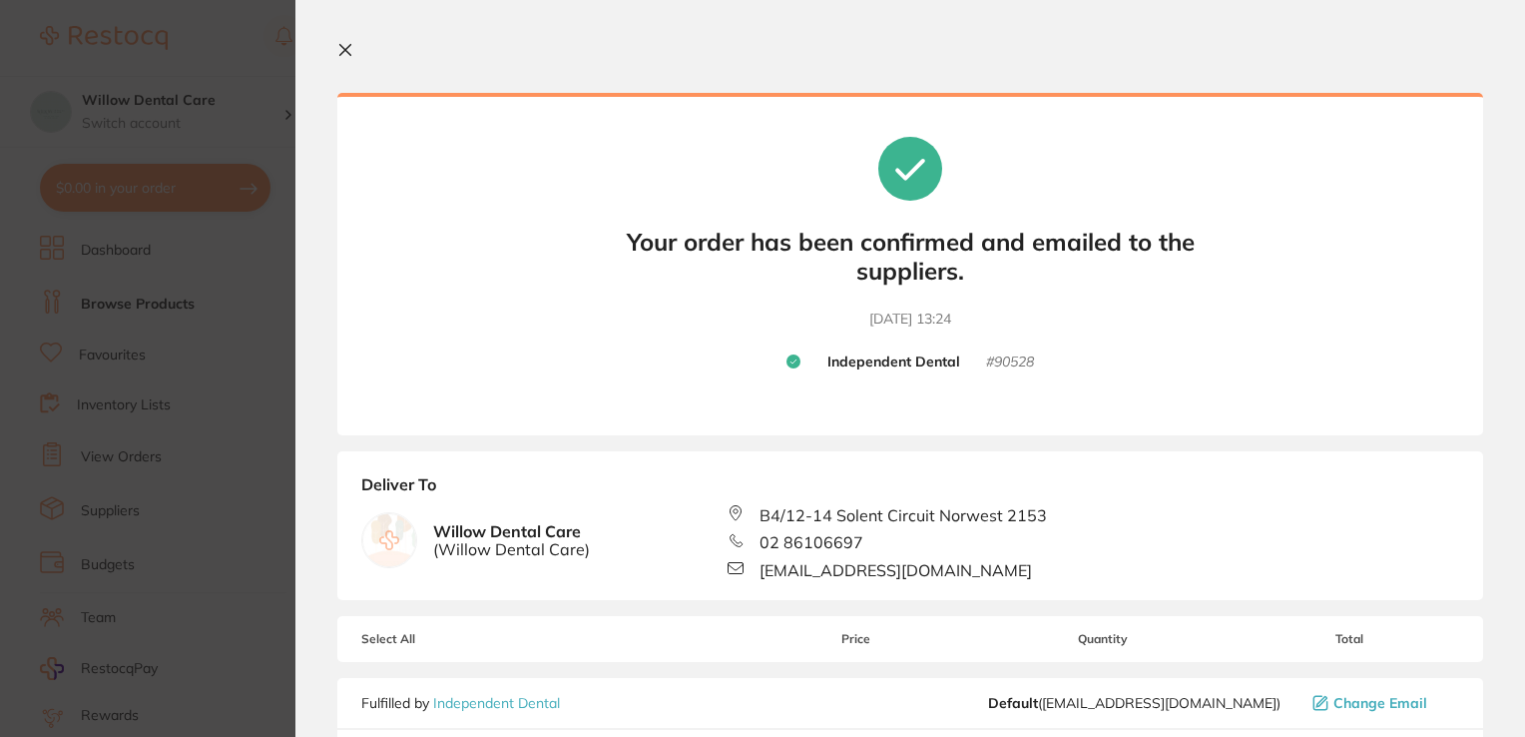
click at [341, 44] on icon at bounding box center [345, 50] width 16 height 16
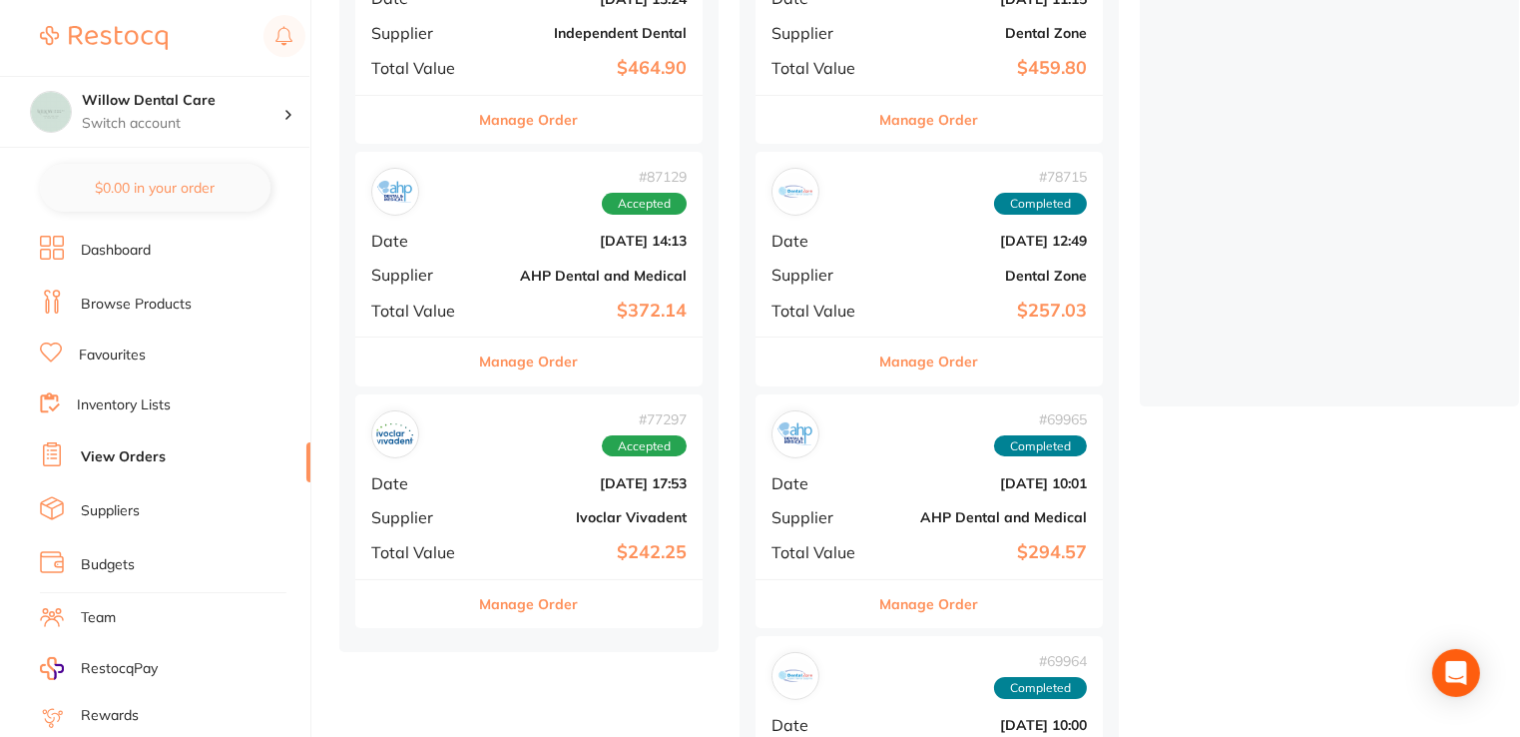
scroll to position [499, 0]
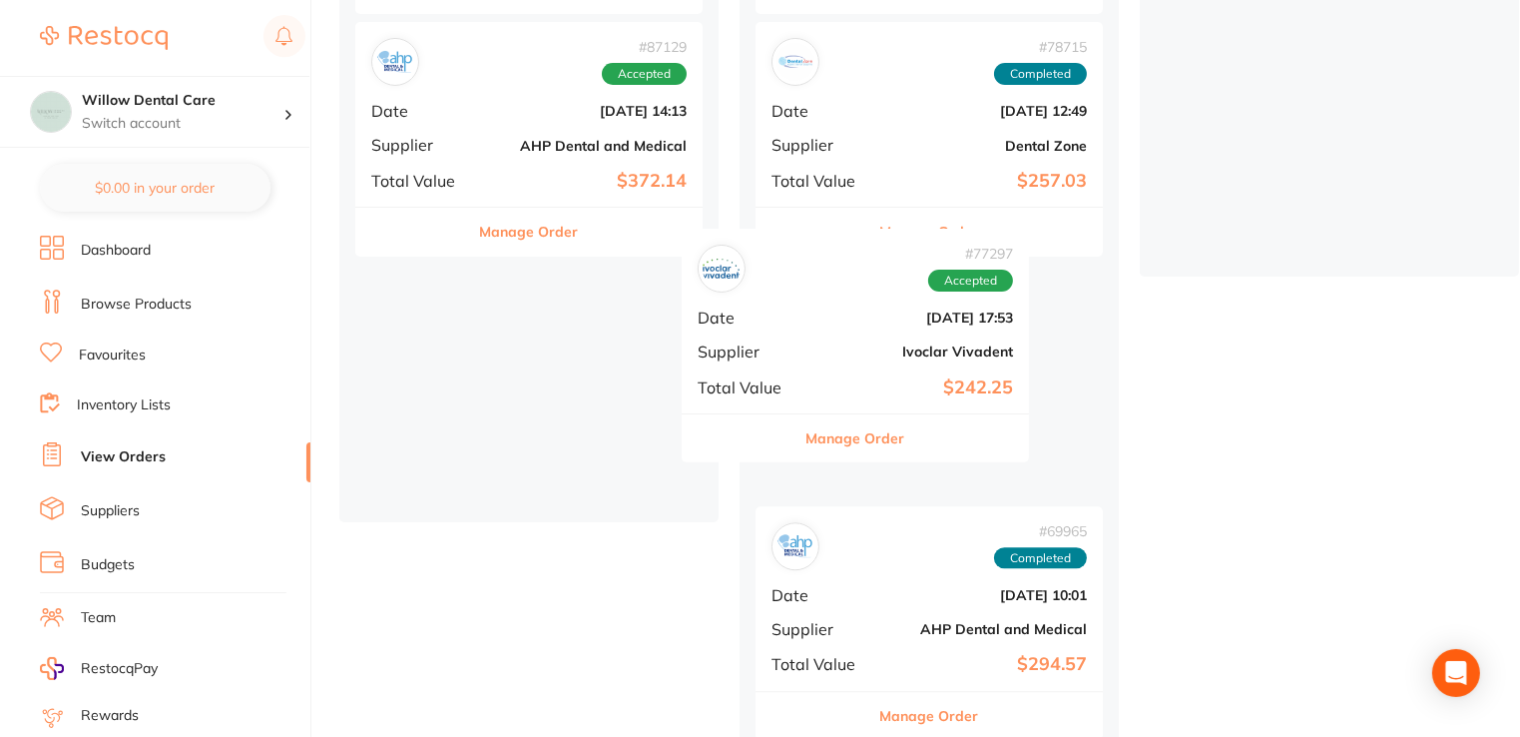
drag, startPoint x: 486, startPoint y: 401, endPoint x: 824, endPoint y: 370, distance: 339.8
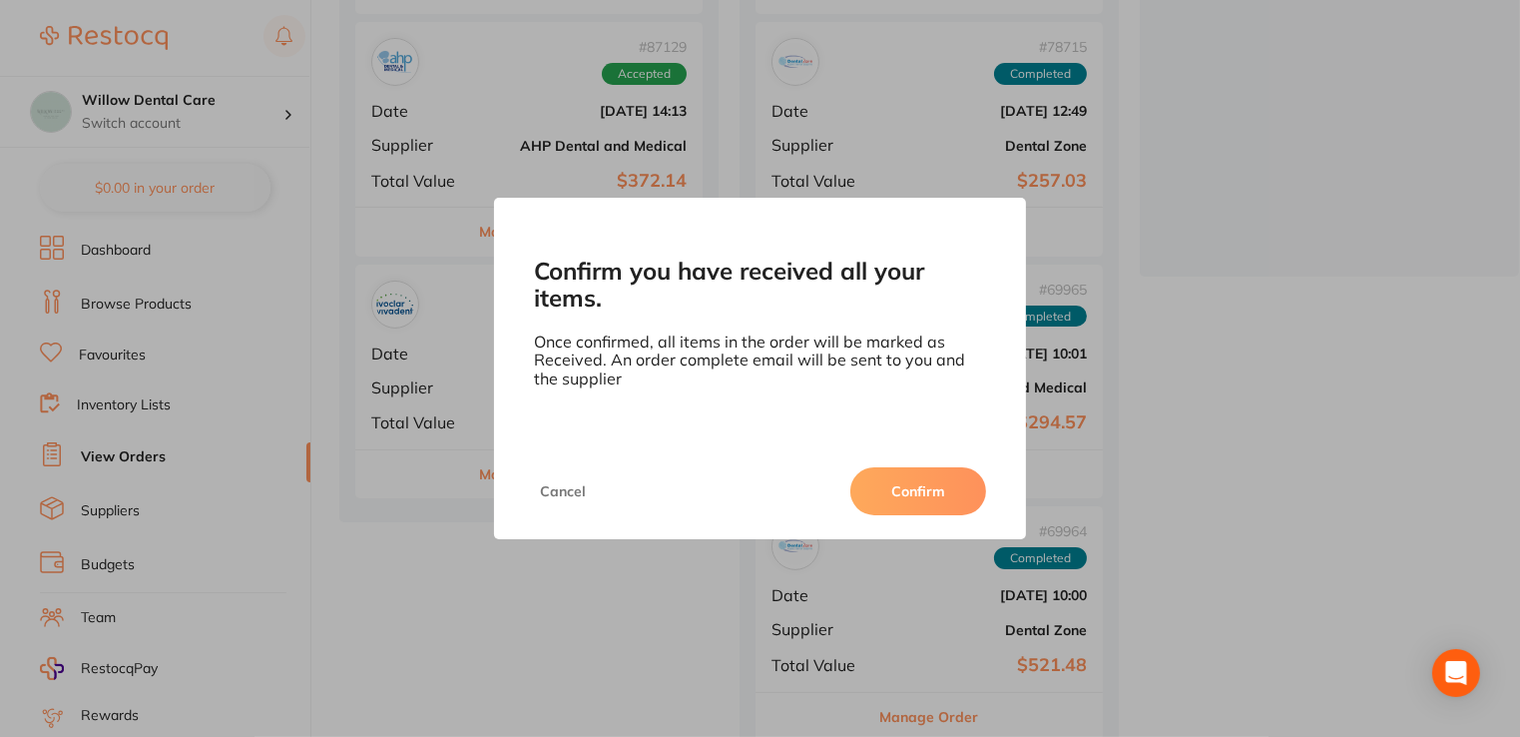
click at [464, 147] on div "Confirm you have received all your items. Once confirmed, all items in the orde…" at bounding box center [760, 368] width 1520 height 737
click at [898, 493] on button "Confirm" at bounding box center [918, 491] width 136 height 48
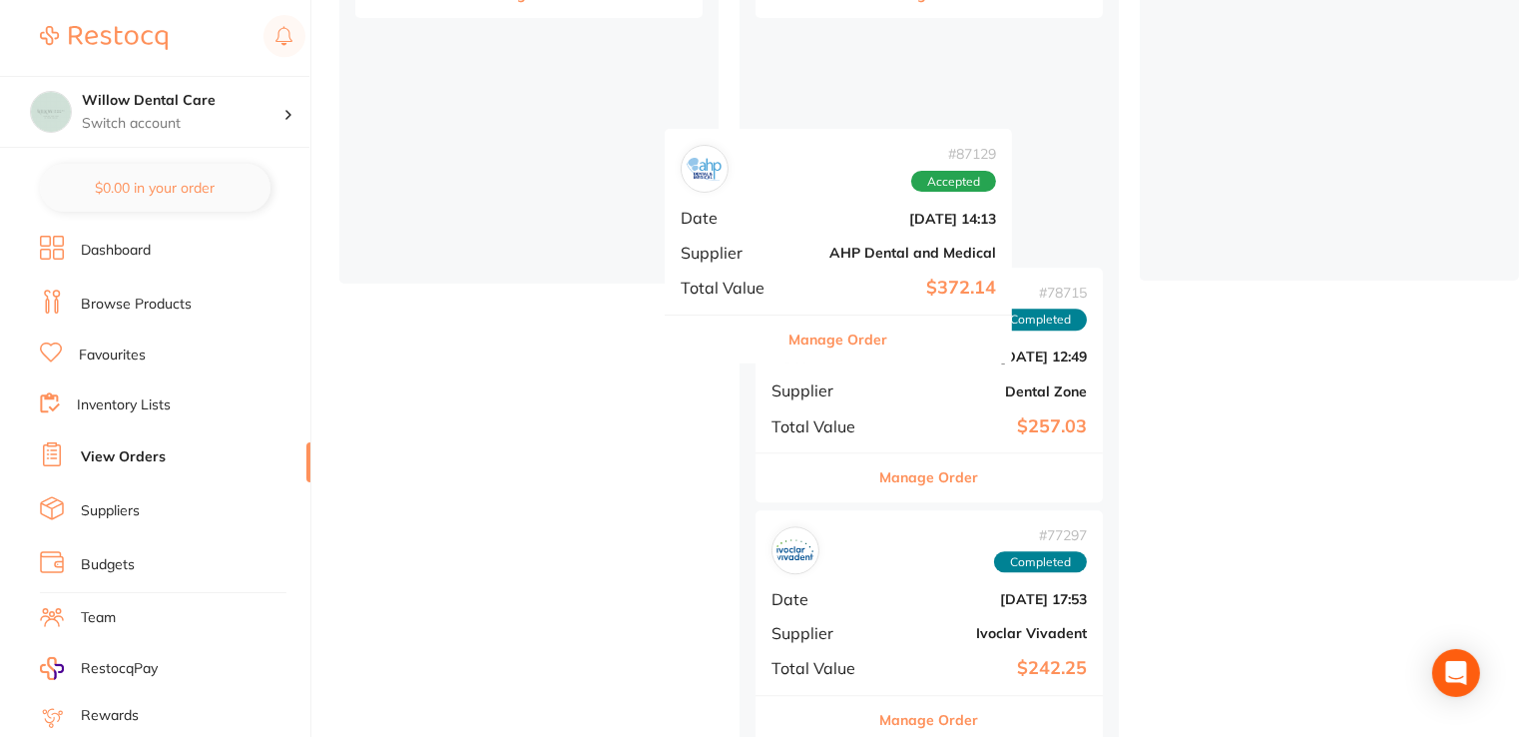
drag, startPoint x: 509, startPoint y: 119, endPoint x: 940, endPoint y: 256, distance: 452.4
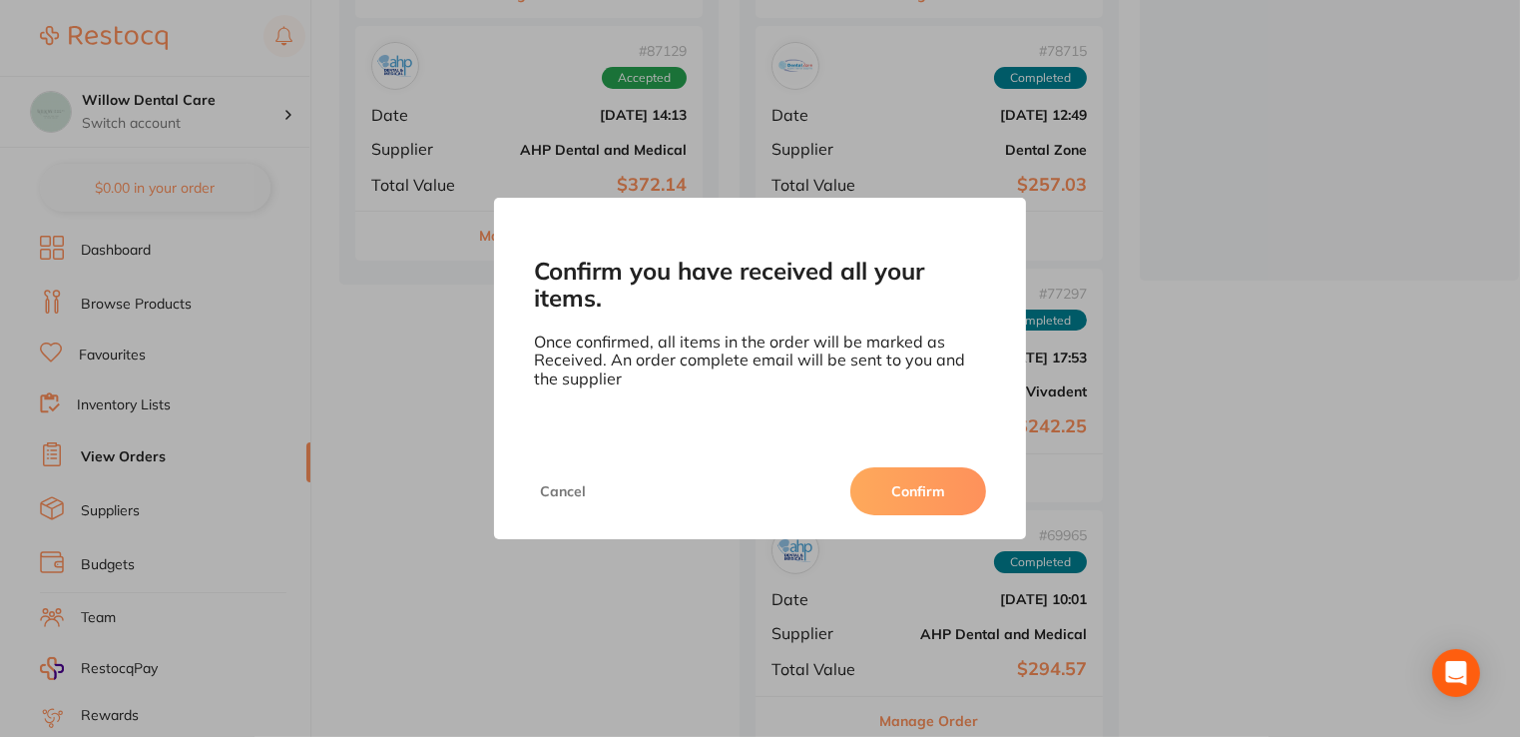
scroll to position [96, 0]
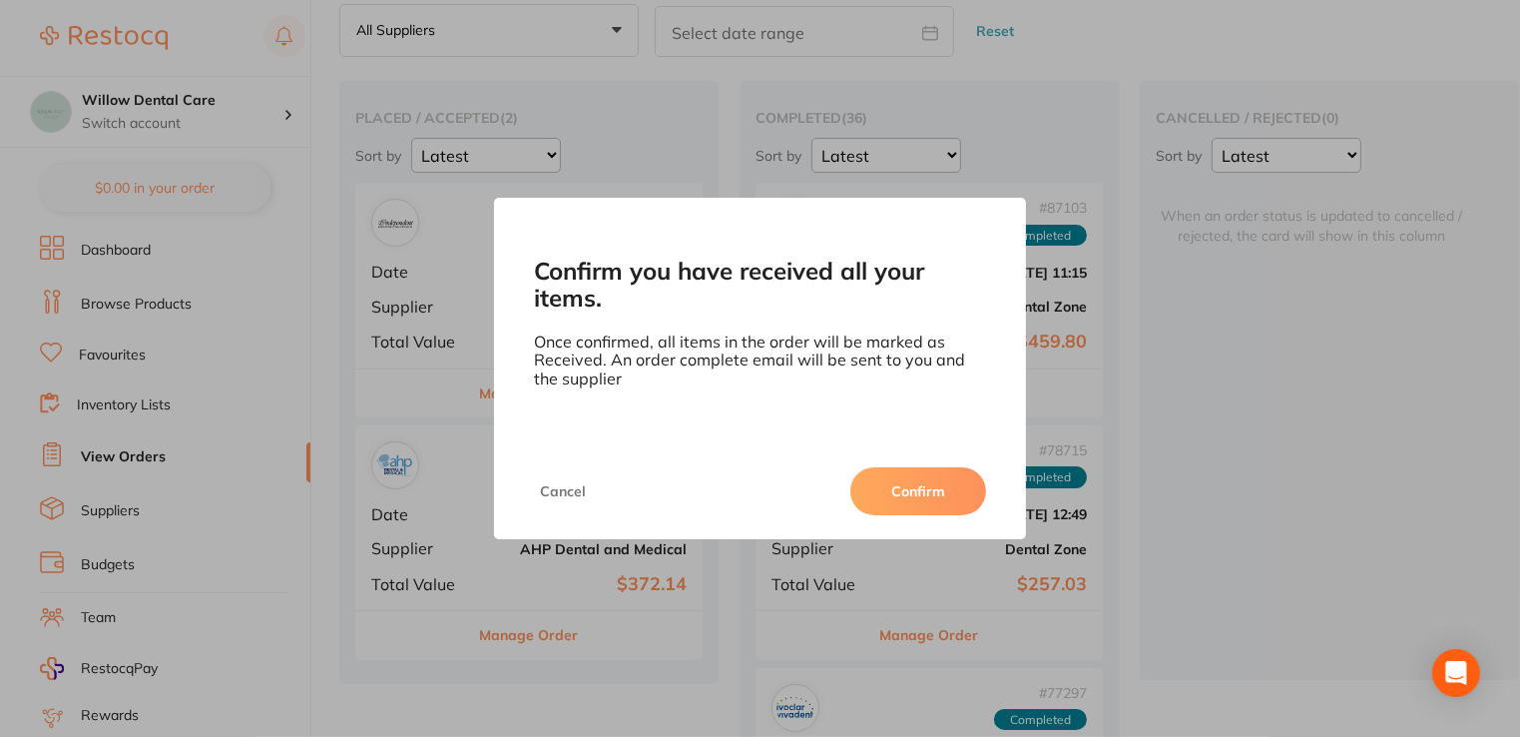
click at [953, 488] on button "Confirm" at bounding box center [918, 491] width 136 height 48
